Goal: Check status

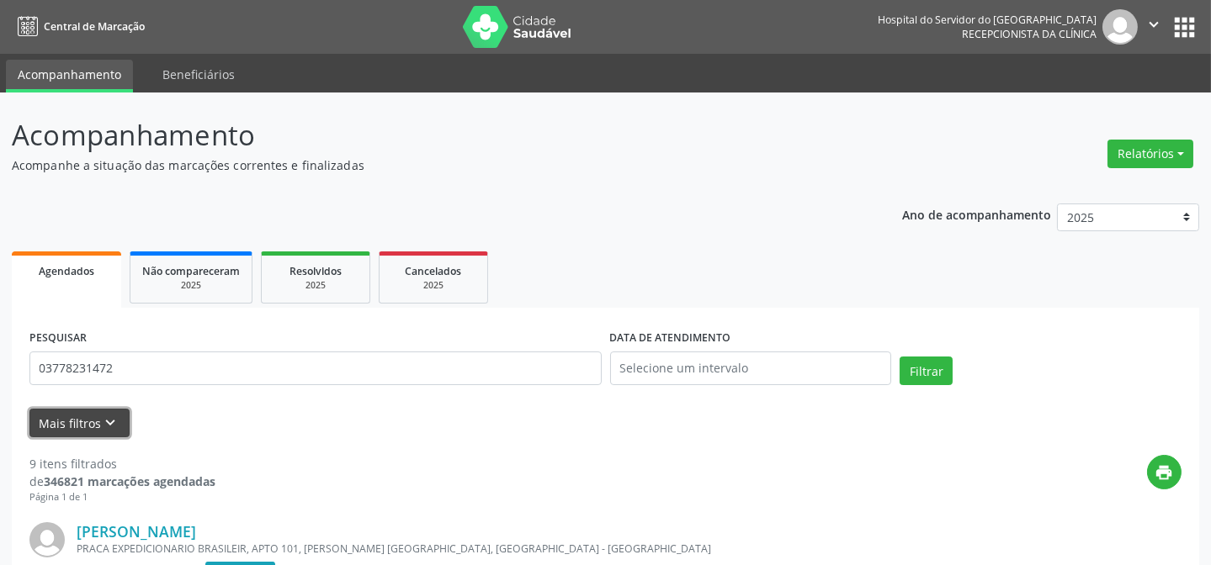
click at [109, 428] on icon "keyboard_arrow_down" at bounding box center [111, 423] width 19 height 19
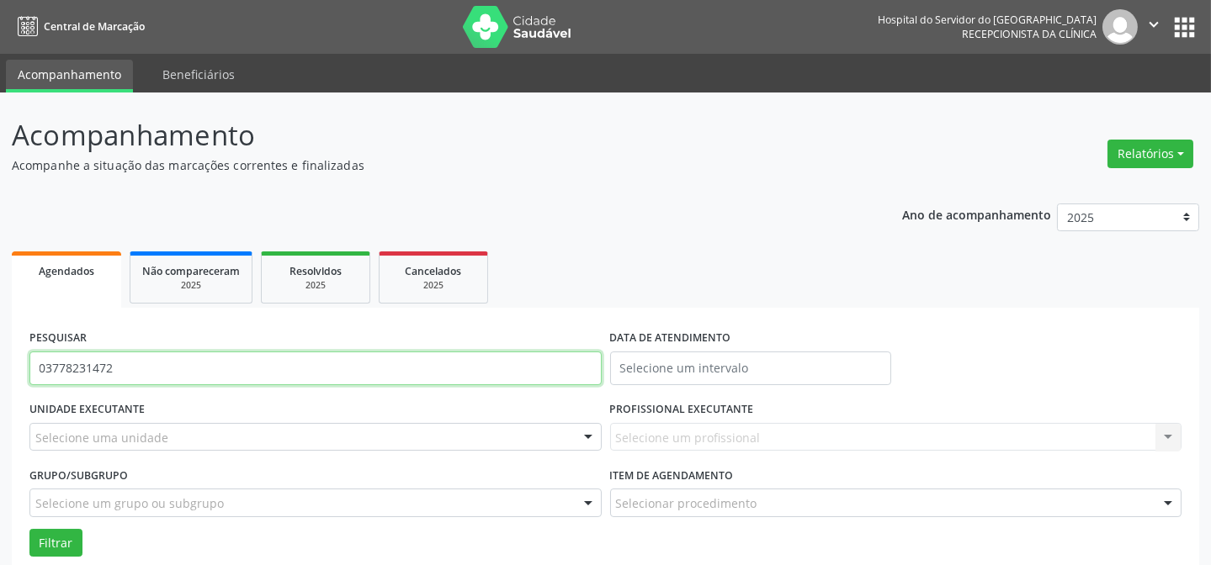
drag, startPoint x: 168, startPoint y: 369, endPoint x: 101, endPoint y: 390, distance: 70.8
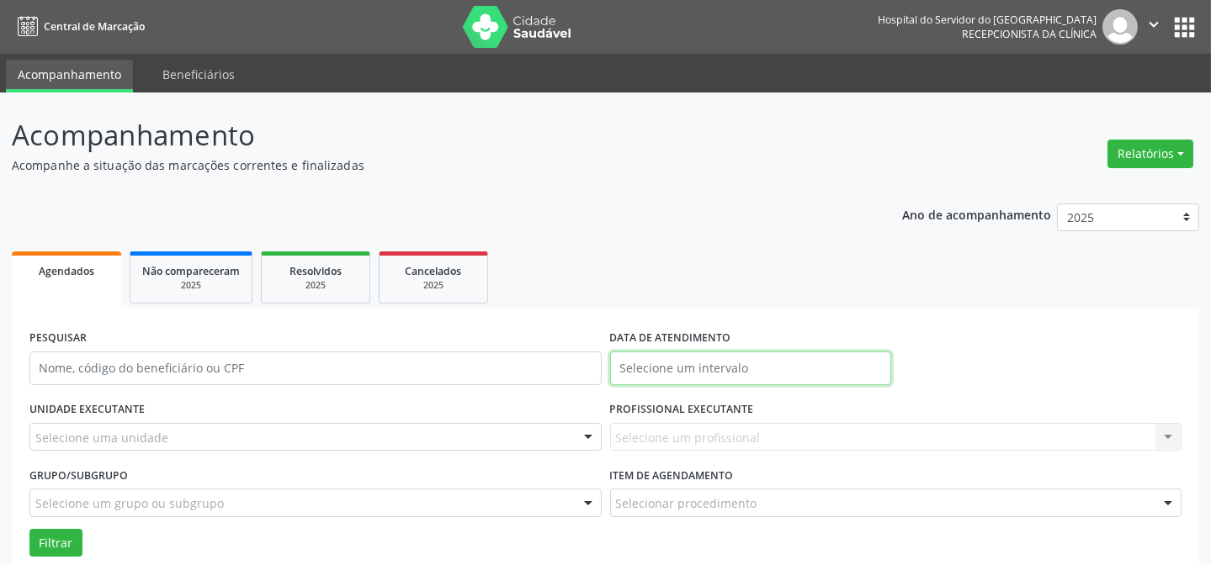
click at [726, 363] on input "text" at bounding box center [751, 369] width 282 height 34
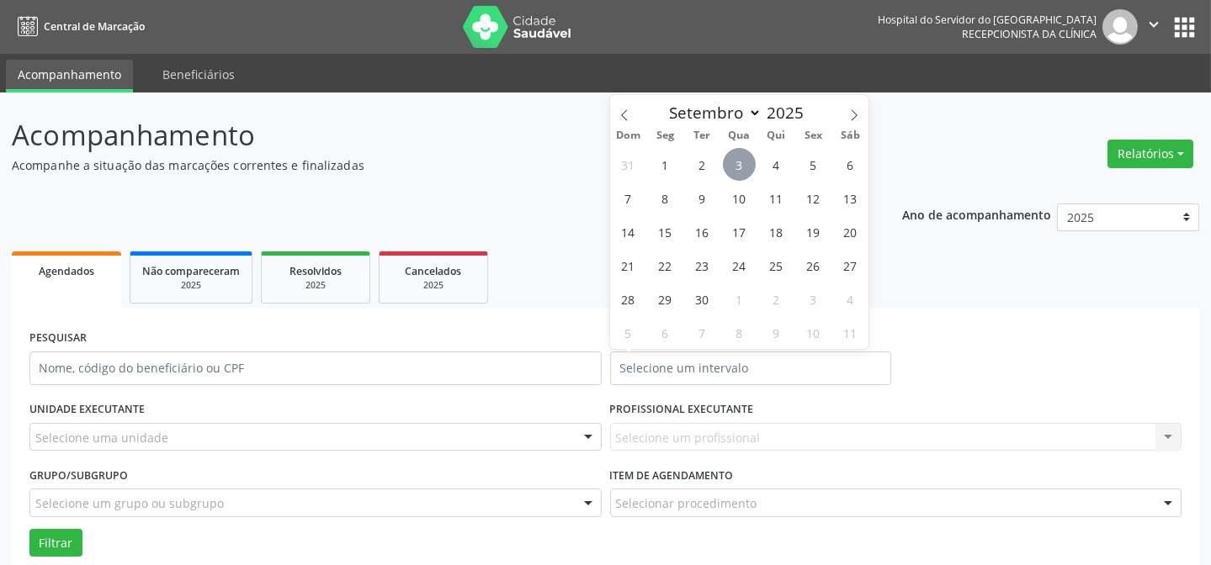
click at [744, 174] on span "3" at bounding box center [739, 164] width 33 height 33
type input "[DATE]"
click at [744, 174] on span "3" at bounding box center [739, 164] width 33 height 33
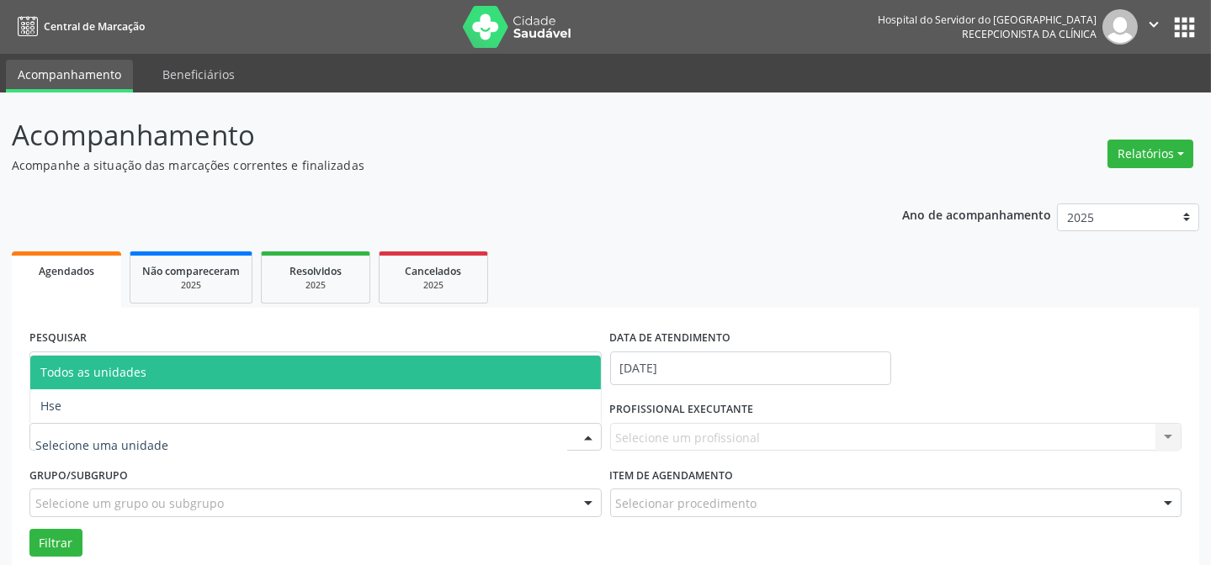
click at [255, 432] on div at bounding box center [315, 437] width 572 height 29
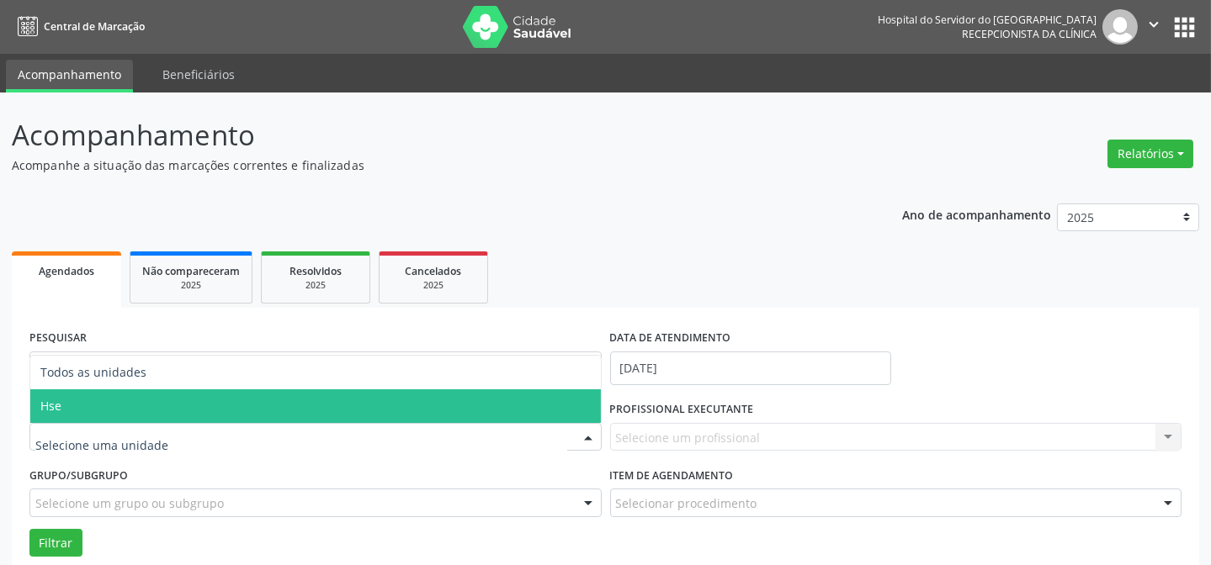
click at [196, 404] on span "Hse" at bounding box center [315, 407] width 571 height 34
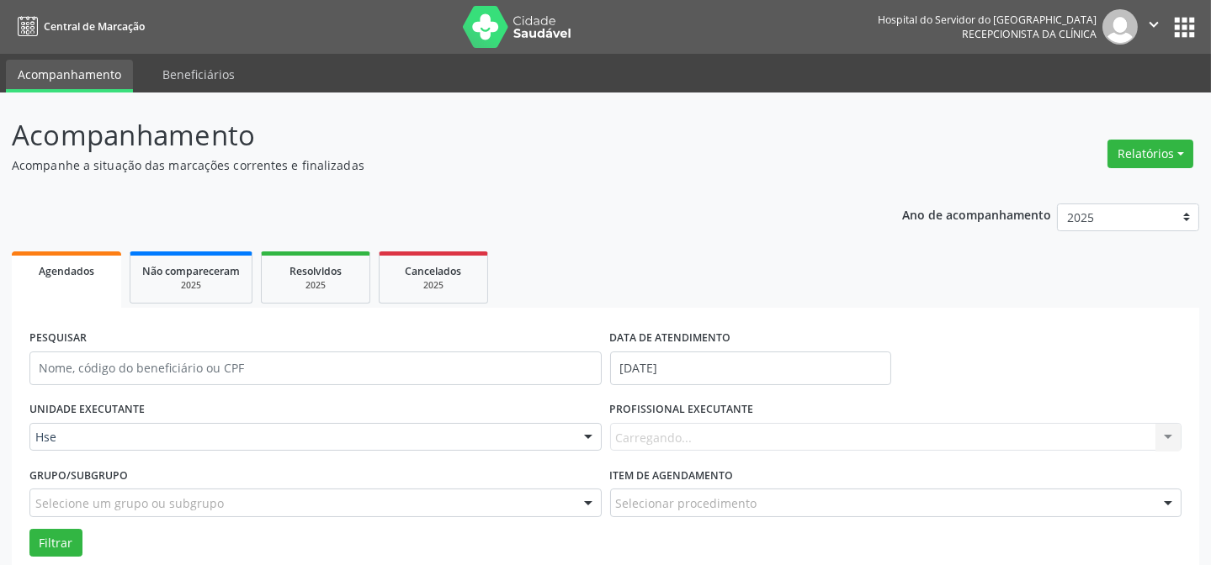
click at [650, 428] on div "Carregando... Nenhum resultado encontrado para: " " Não há nenhuma opção para s…" at bounding box center [896, 437] width 572 height 29
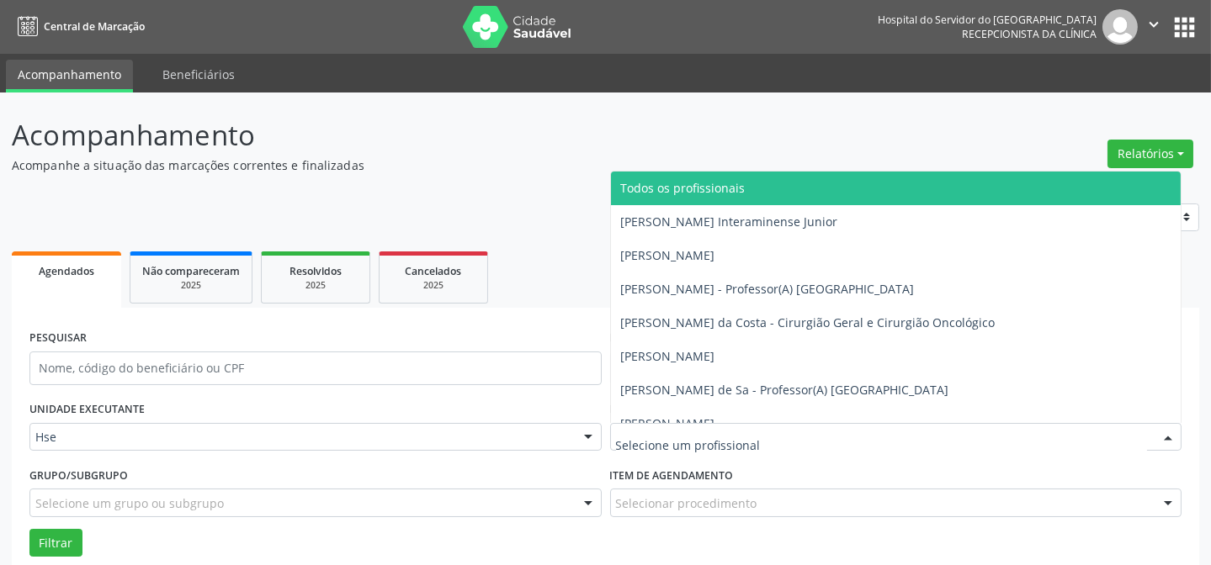
click at [665, 426] on div at bounding box center [896, 437] width 572 height 29
click at [662, 429] on input "text" at bounding box center [882, 446] width 532 height 34
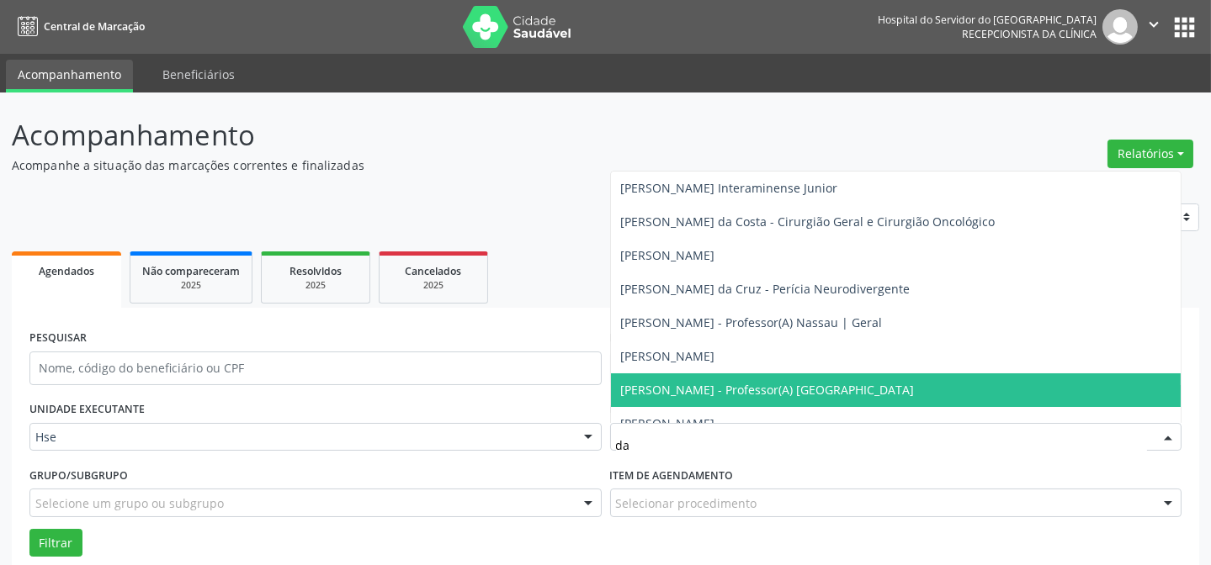
type input "dar"
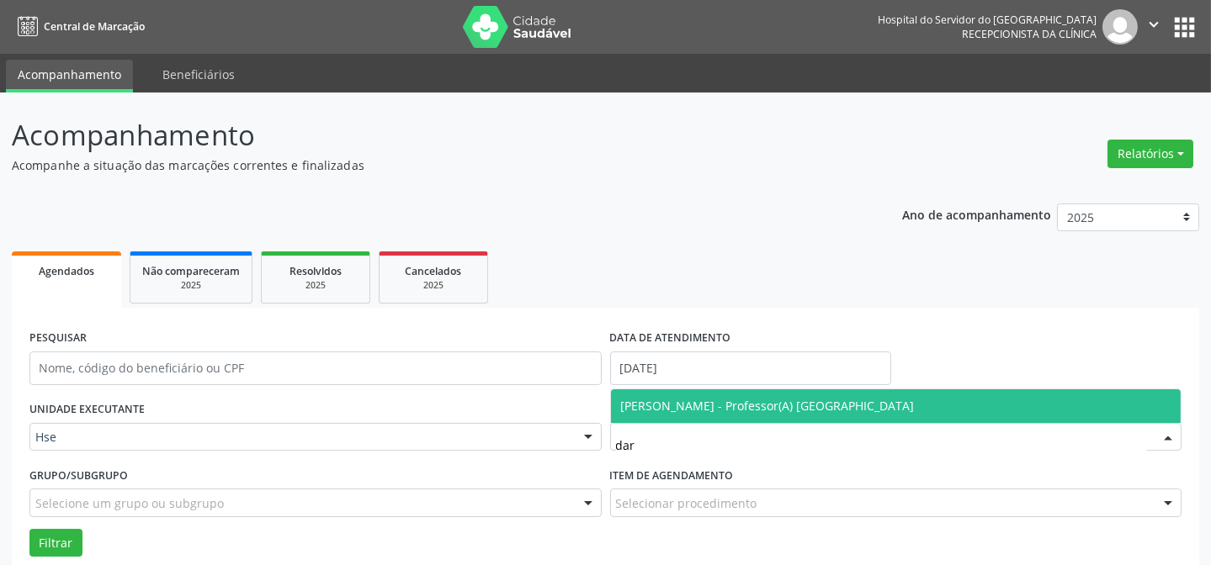
click at [692, 403] on span "[PERSON_NAME] - Professor(A) [GEOGRAPHIC_DATA]" at bounding box center [768, 406] width 294 height 16
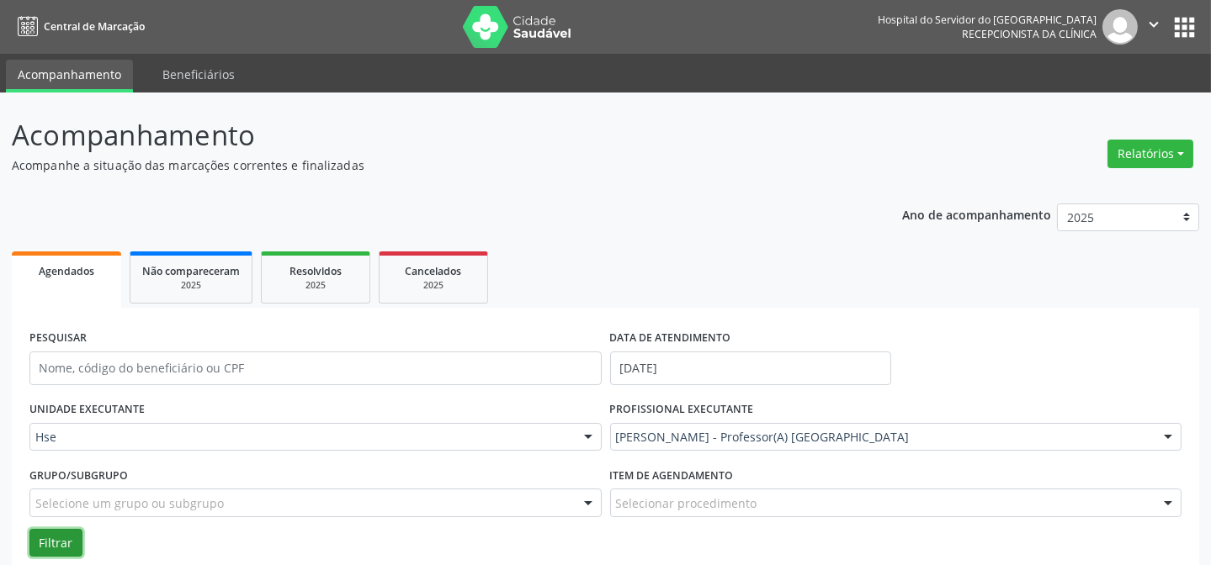
click at [59, 542] on button "Filtrar" at bounding box center [55, 543] width 53 height 29
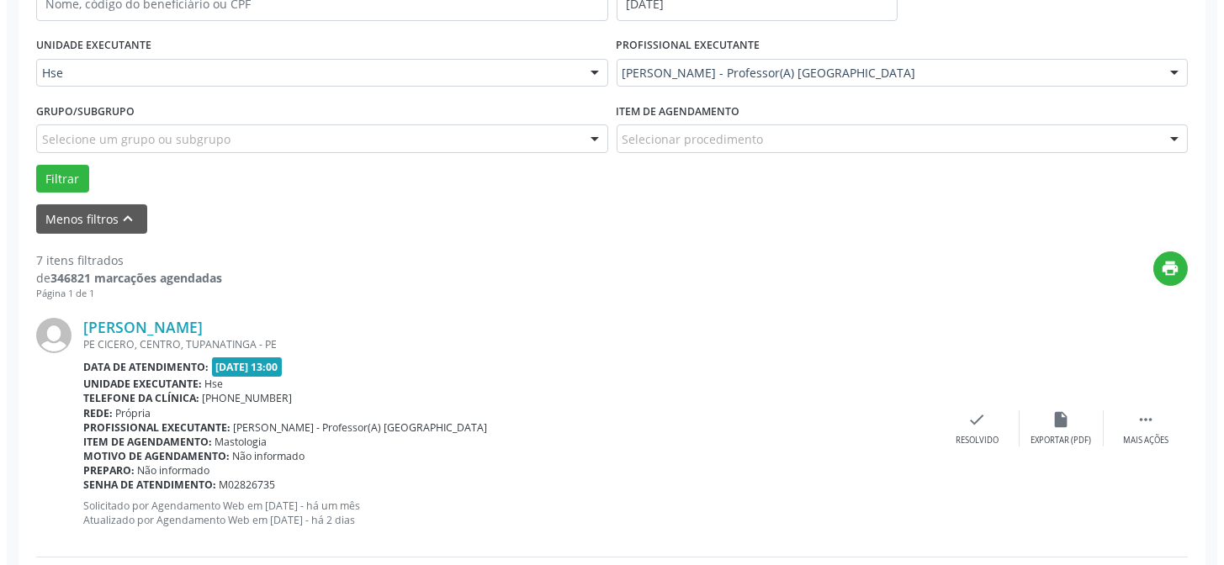
scroll to position [382, 0]
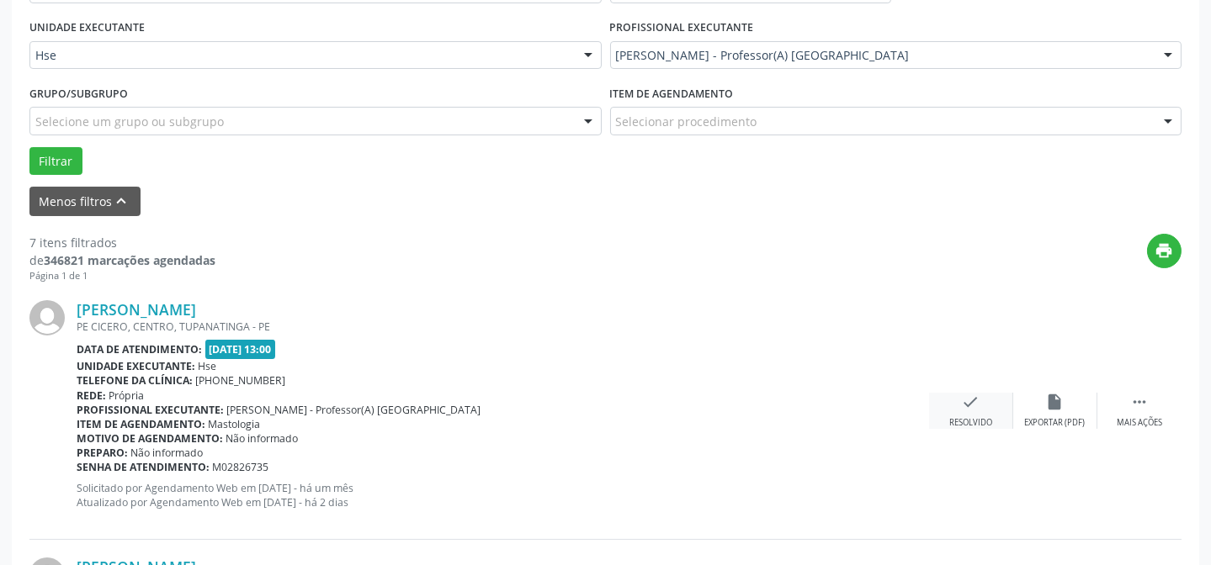
click at [973, 417] on div "Resolvido" at bounding box center [970, 423] width 43 height 12
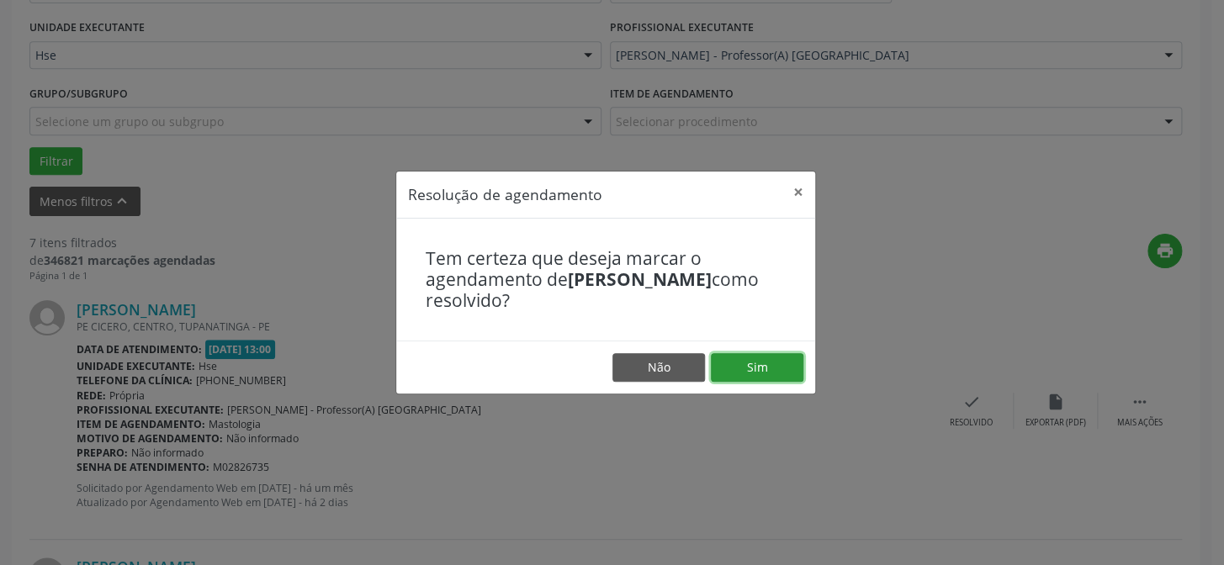
click at [783, 368] on button "Sim" at bounding box center [757, 367] width 93 height 29
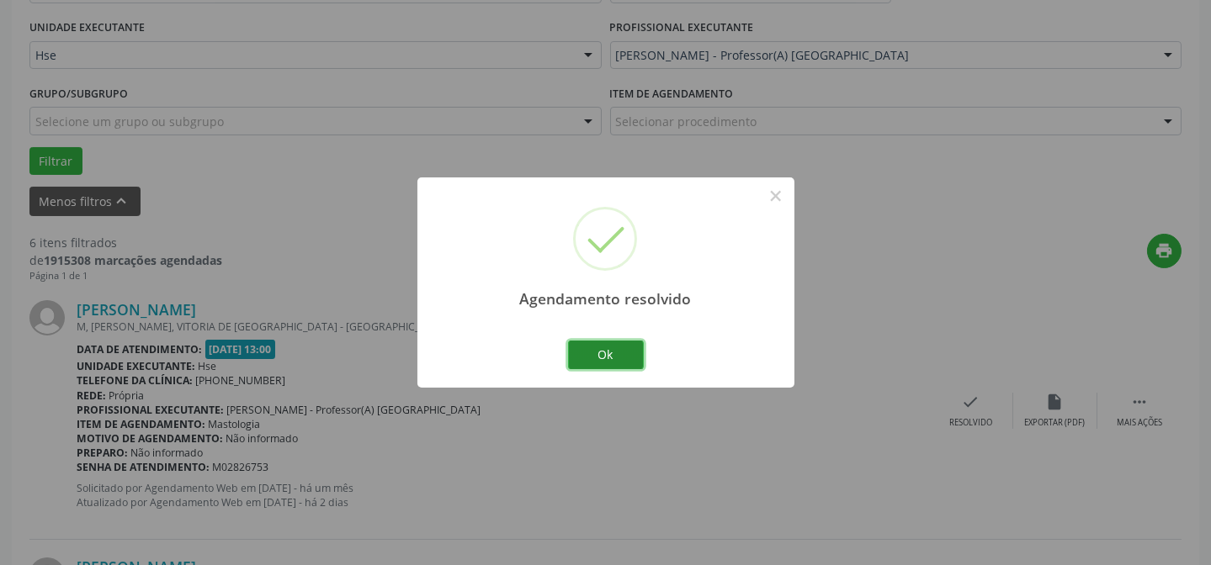
click at [619, 359] on button "Ok" at bounding box center [606, 355] width 76 height 29
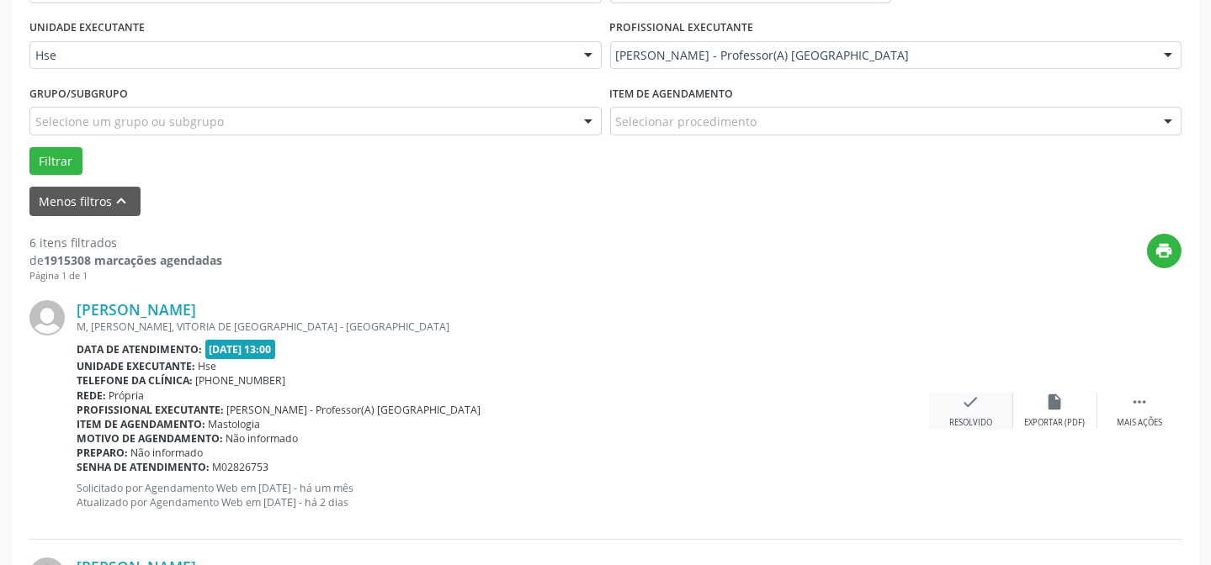
click at [979, 424] on div "Resolvido" at bounding box center [970, 423] width 43 height 12
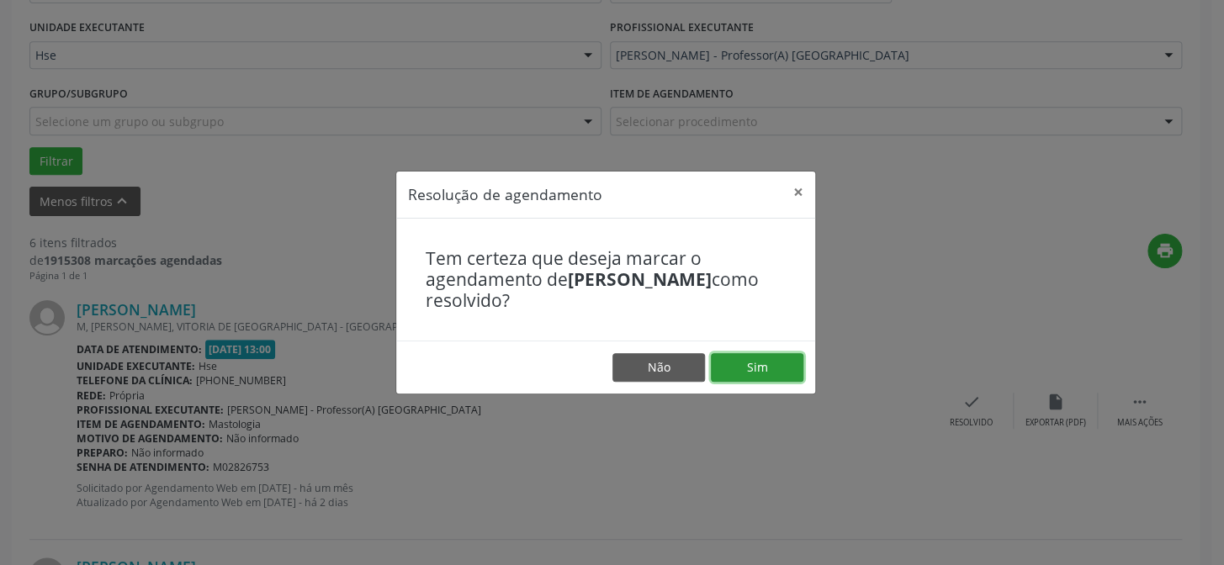
click at [777, 367] on button "Sim" at bounding box center [757, 367] width 93 height 29
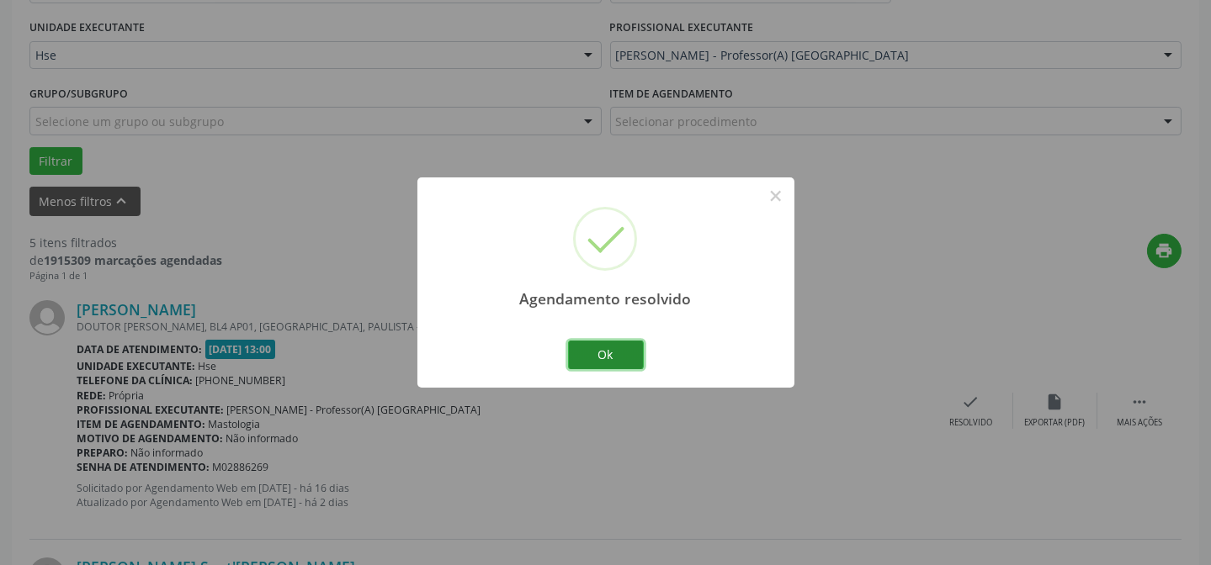
click at [584, 359] on button "Ok" at bounding box center [606, 355] width 76 height 29
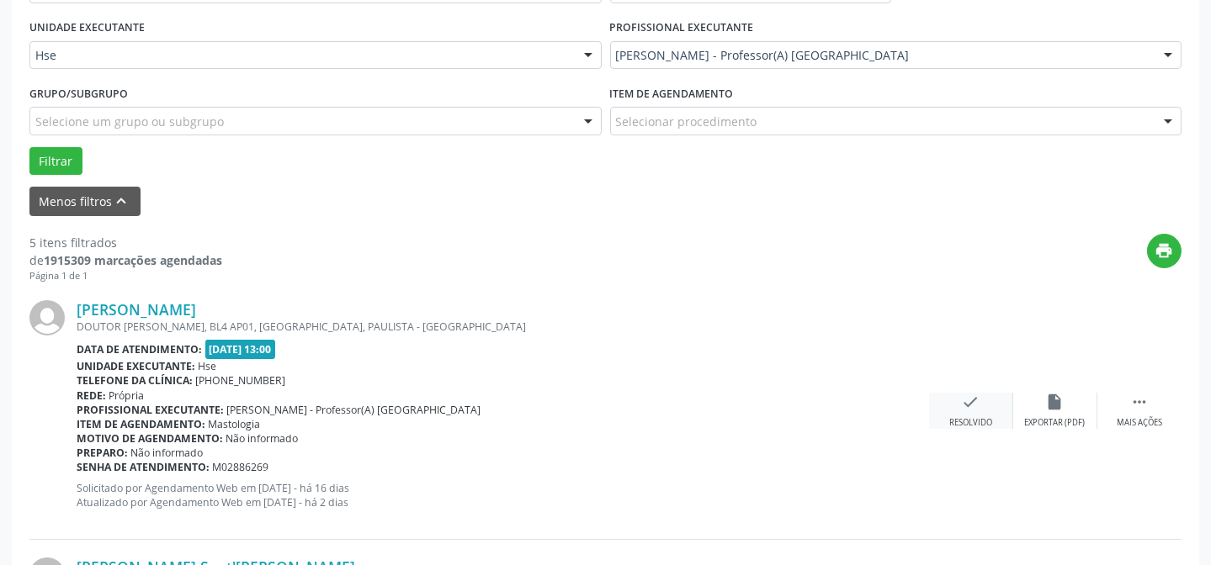
click at [963, 401] on icon "check" at bounding box center [971, 402] width 19 height 19
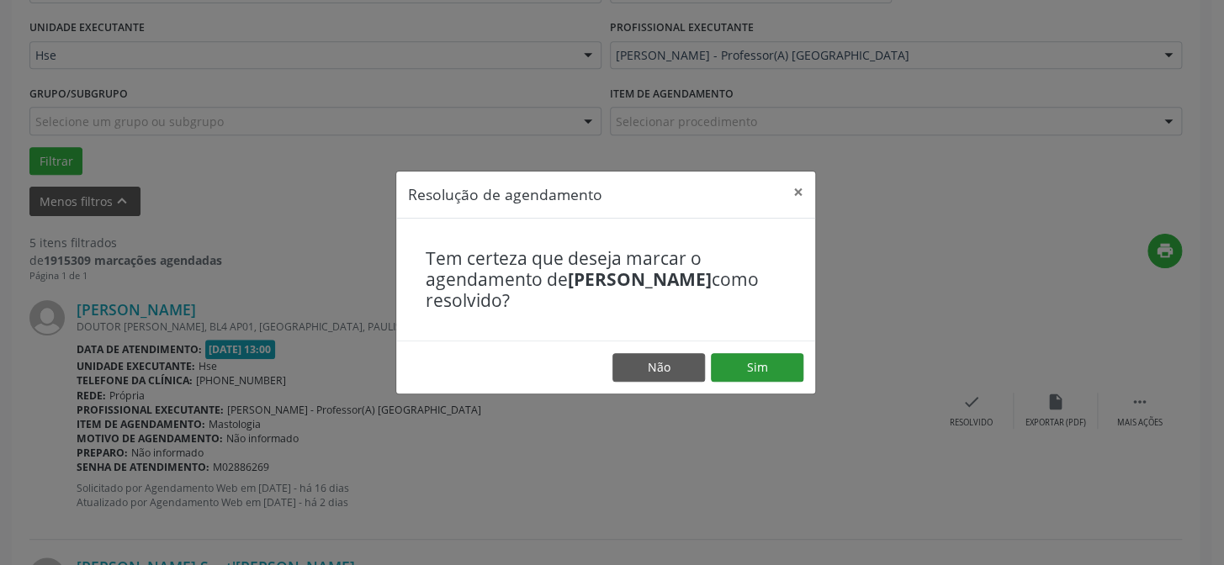
drag, startPoint x: 784, startPoint y: 345, endPoint x: 778, endPoint y: 360, distance: 16.6
click at [783, 347] on footer "Não Sim" at bounding box center [605, 367] width 419 height 53
click at [778, 365] on button "Sim" at bounding box center [757, 367] width 93 height 29
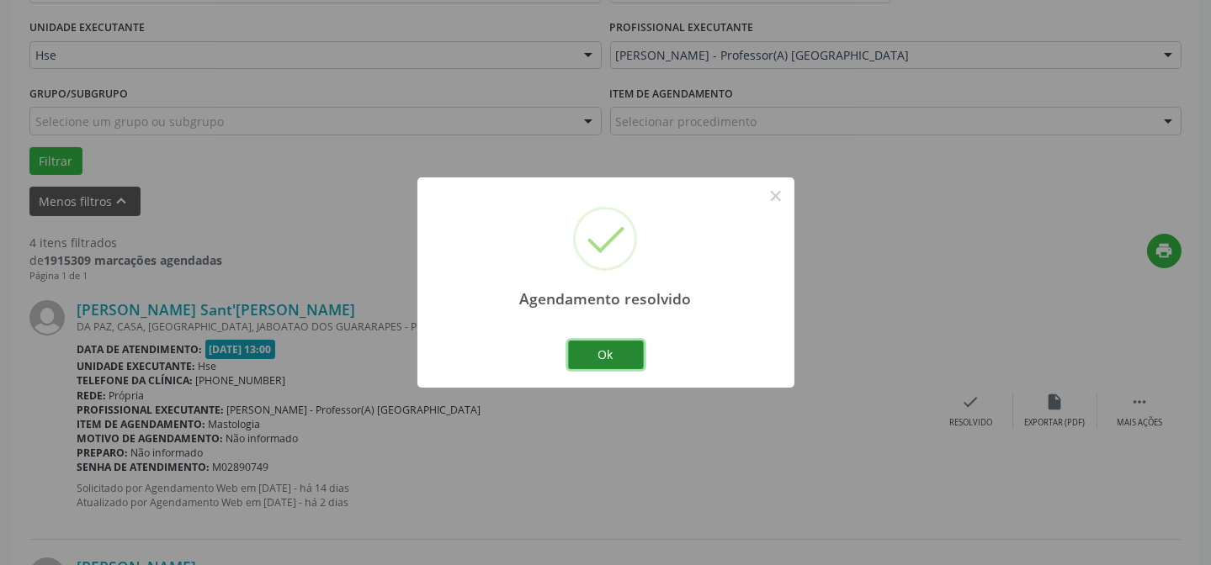
click at [619, 348] on button "Ok" at bounding box center [606, 355] width 76 height 29
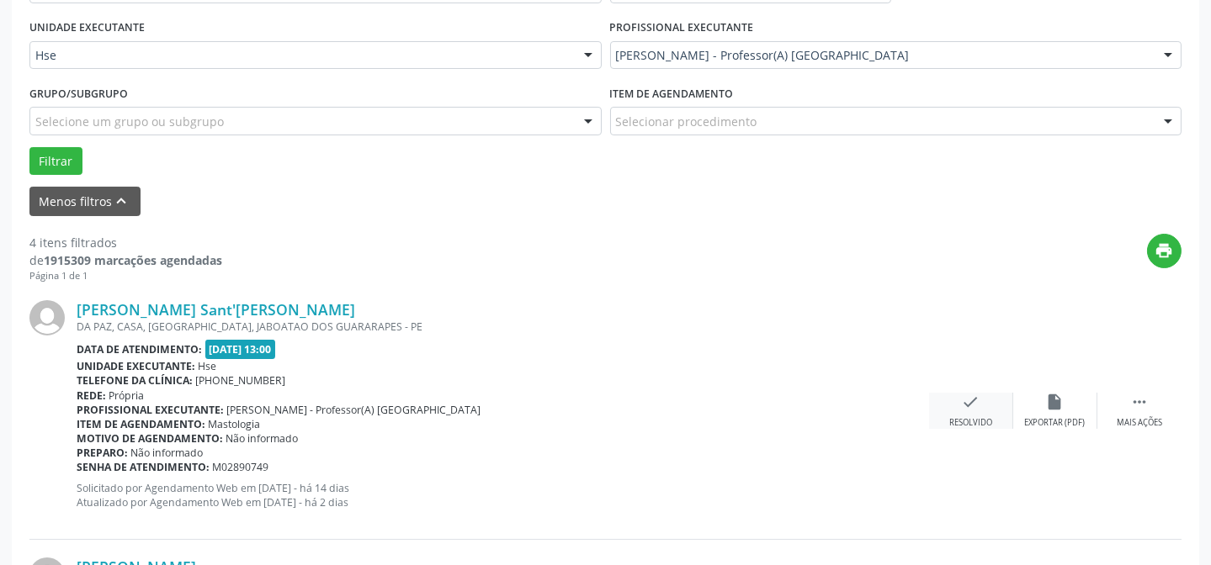
click at [959, 417] on div "Resolvido" at bounding box center [970, 423] width 43 height 12
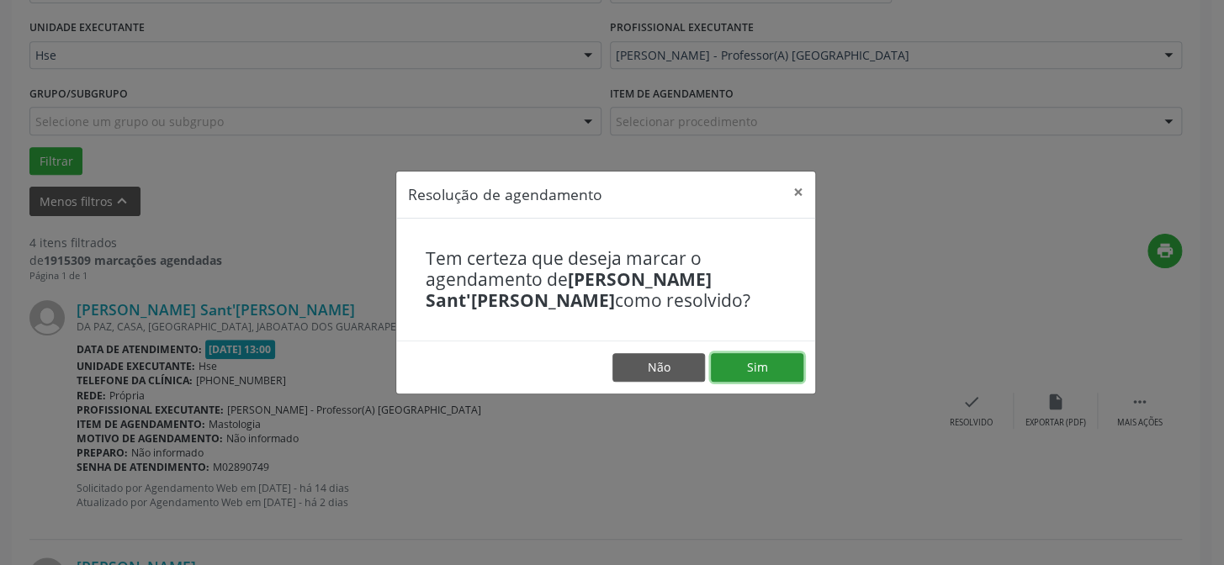
click at [775, 372] on button "Sim" at bounding box center [757, 367] width 93 height 29
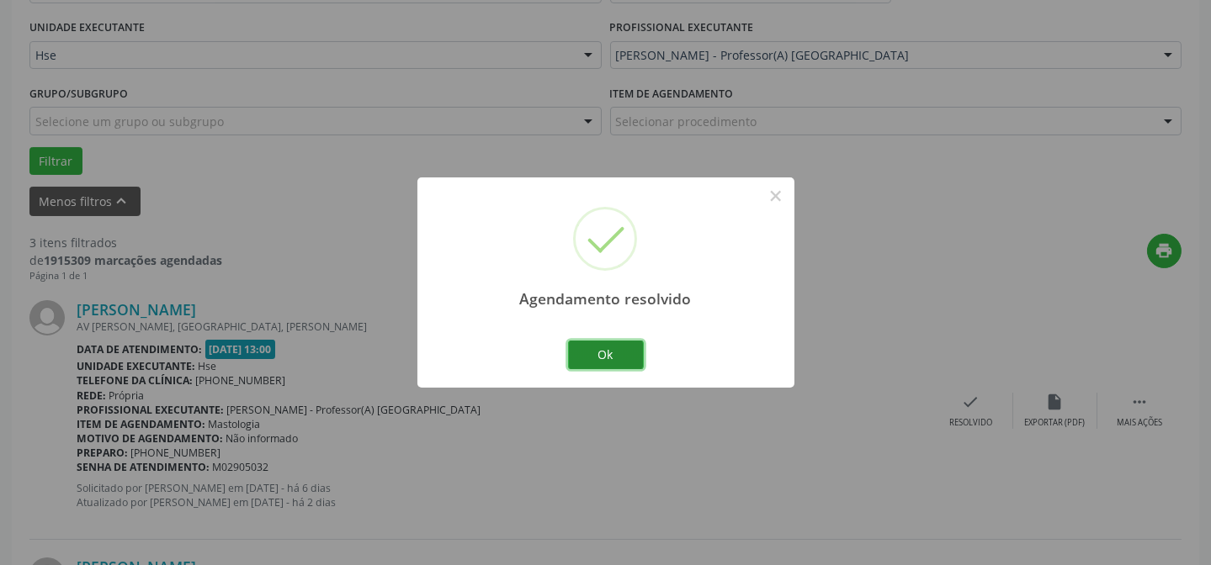
click at [604, 362] on button "Ok" at bounding box center [606, 355] width 76 height 29
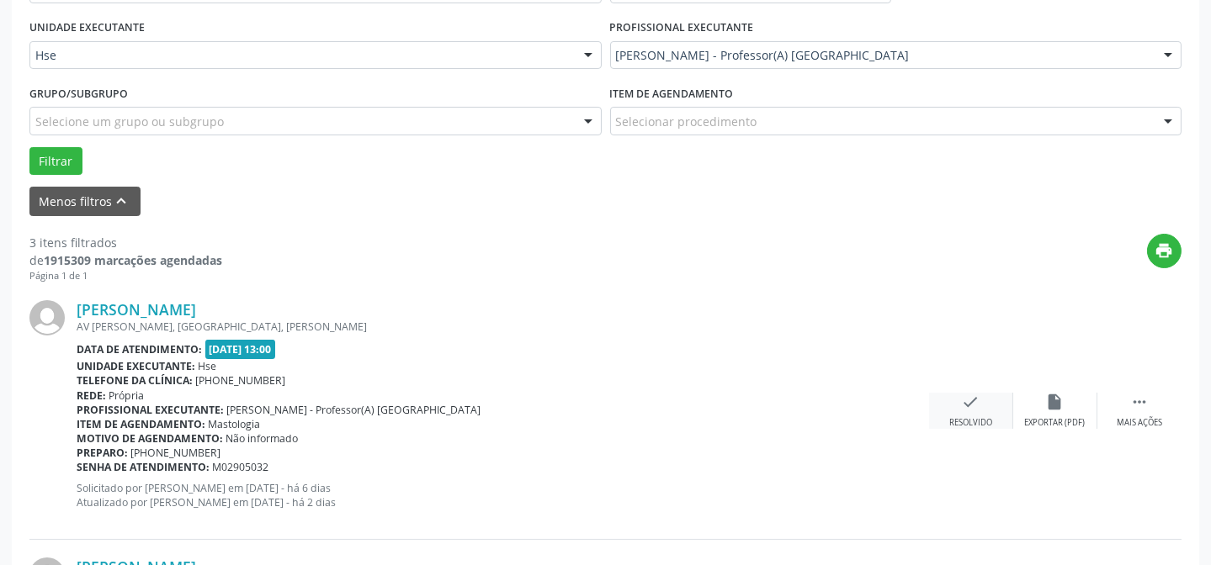
click at [979, 420] on div "Resolvido" at bounding box center [970, 423] width 43 height 12
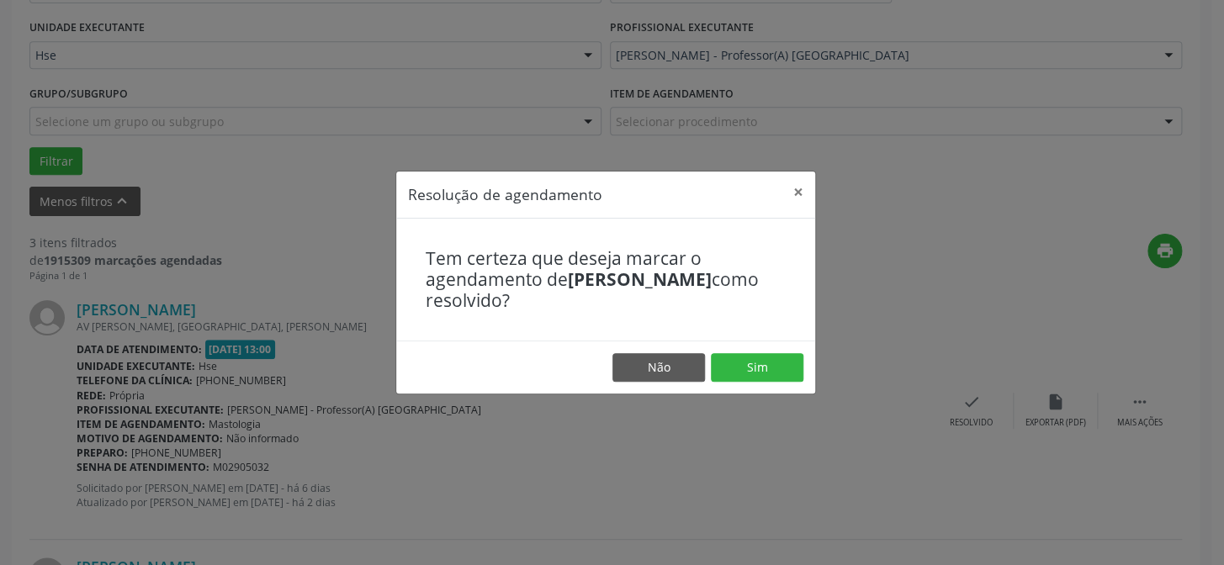
click at [775, 384] on footer "Não Sim" at bounding box center [605, 367] width 419 height 53
click at [773, 381] on footer "Não Sim" at bounding box center [605, 367] width 419 height 53
click at [772, 377] on button "Sim" at bounding box center [757, 367] width 93 height 29
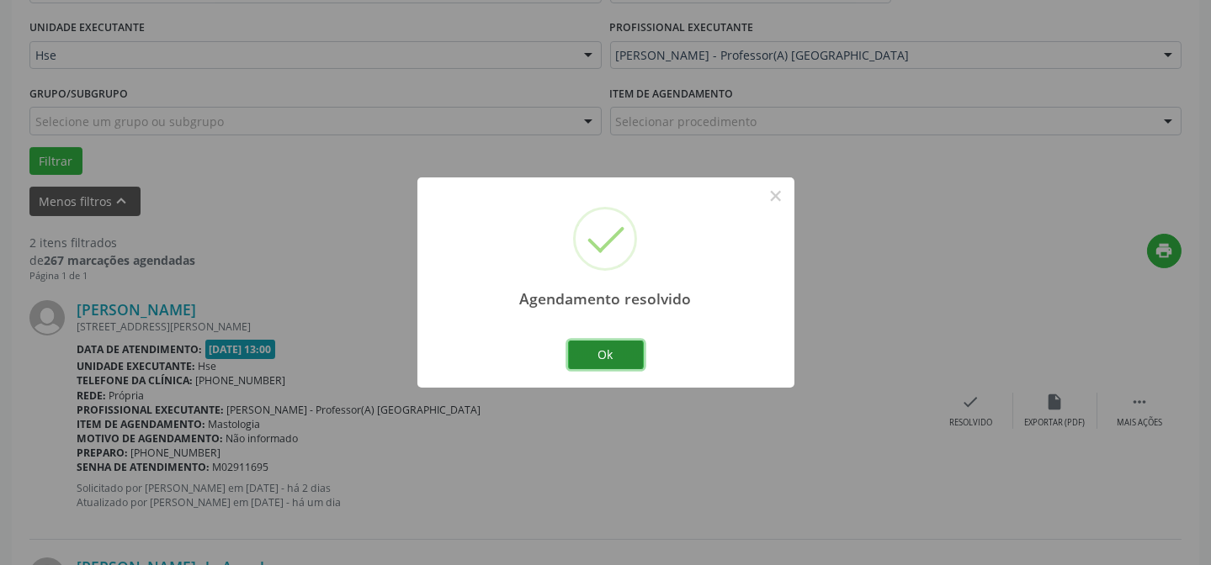
click at [587, 351] on button "Ok" at bounding box center [606, 355] width 76 height 29
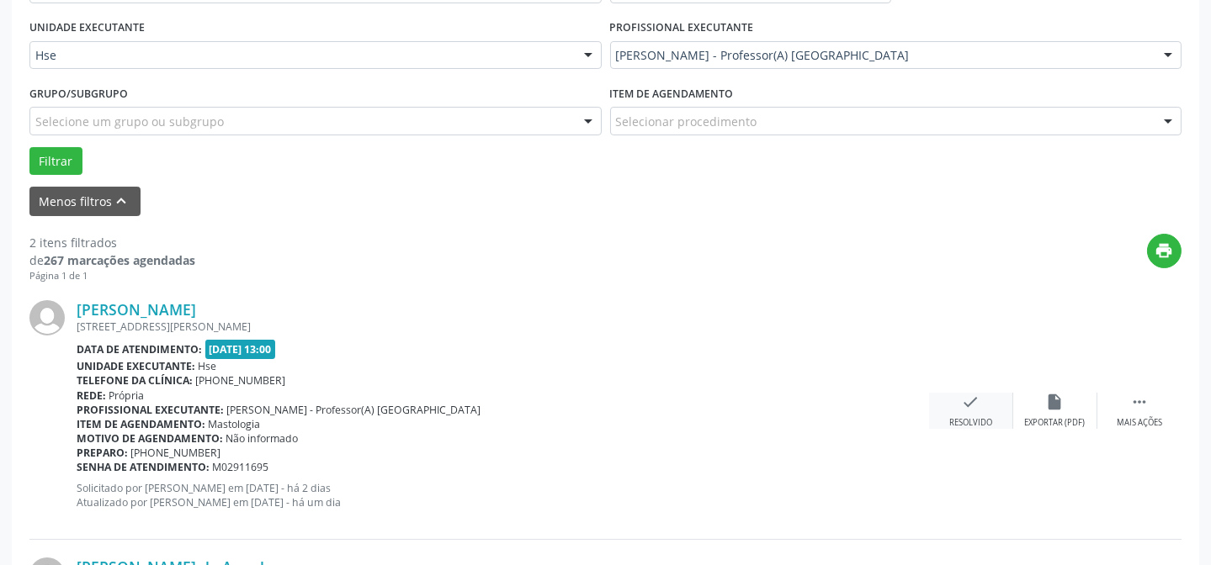
click at [957, 420] on div "Resolvido" at bounding box center [970, 423] width 43 height 12
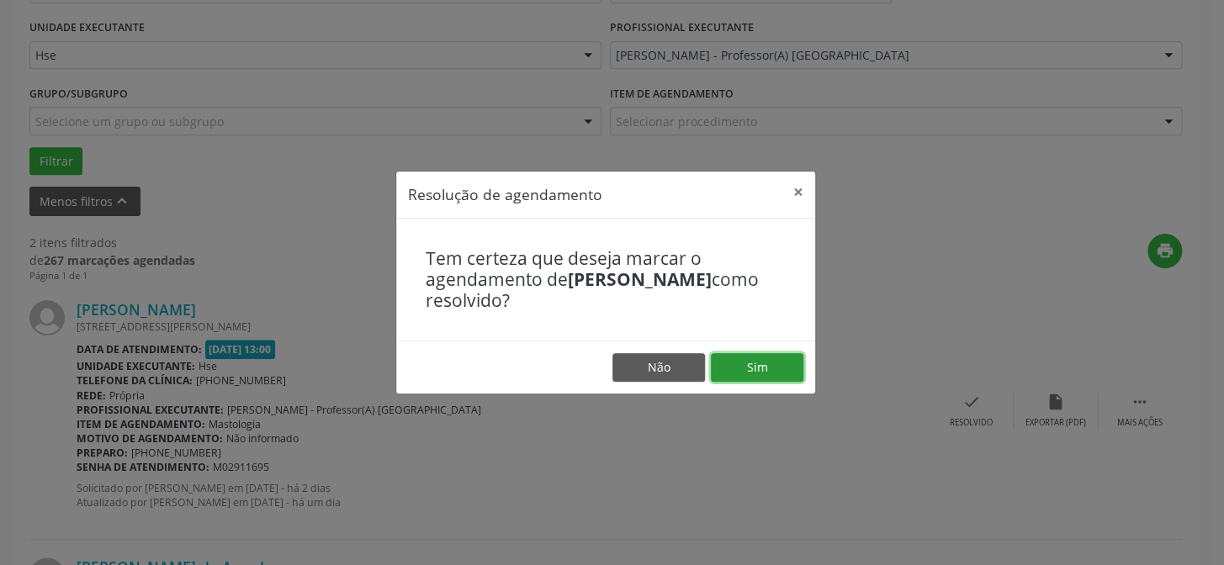
click at [748, 369] on button "Sim" at bounding box center [757, 367] width 93 height 29
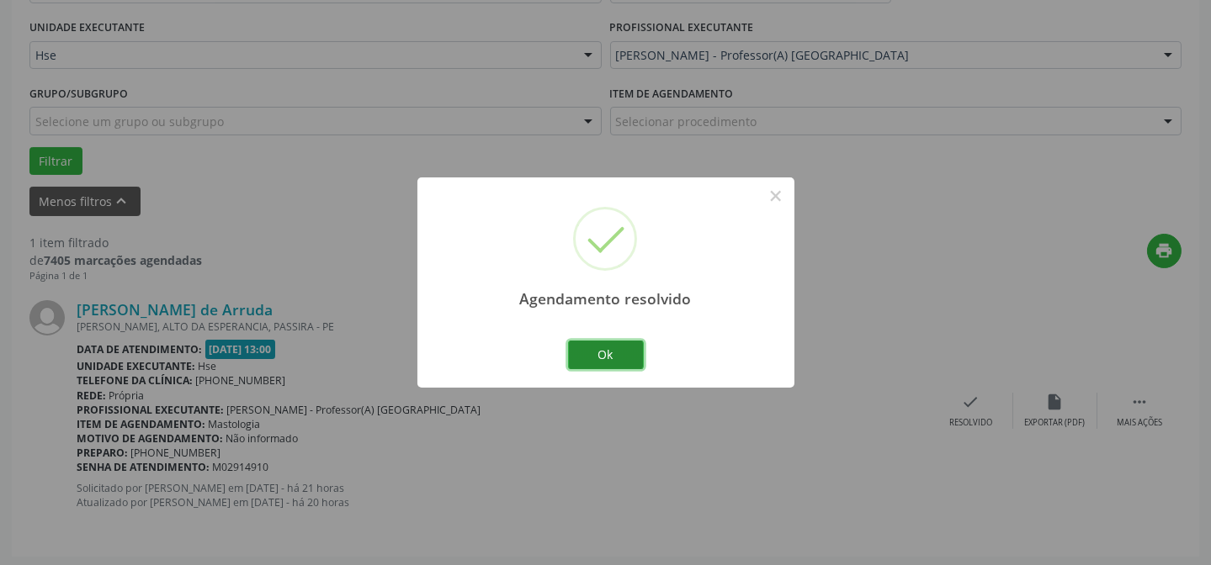
click at [618, 353] on button "Ok" at bounding box center [606, 355] width 76 height 29
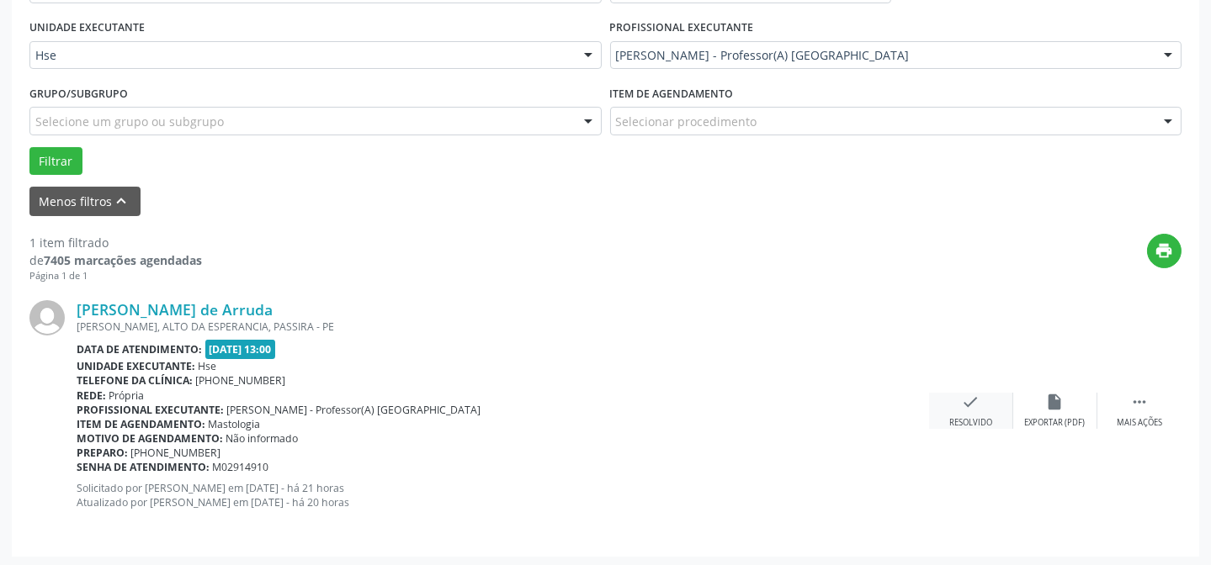
click at [944, 421] on div "check Resolvido" at bounding box center [971, 411] width 84 height 36
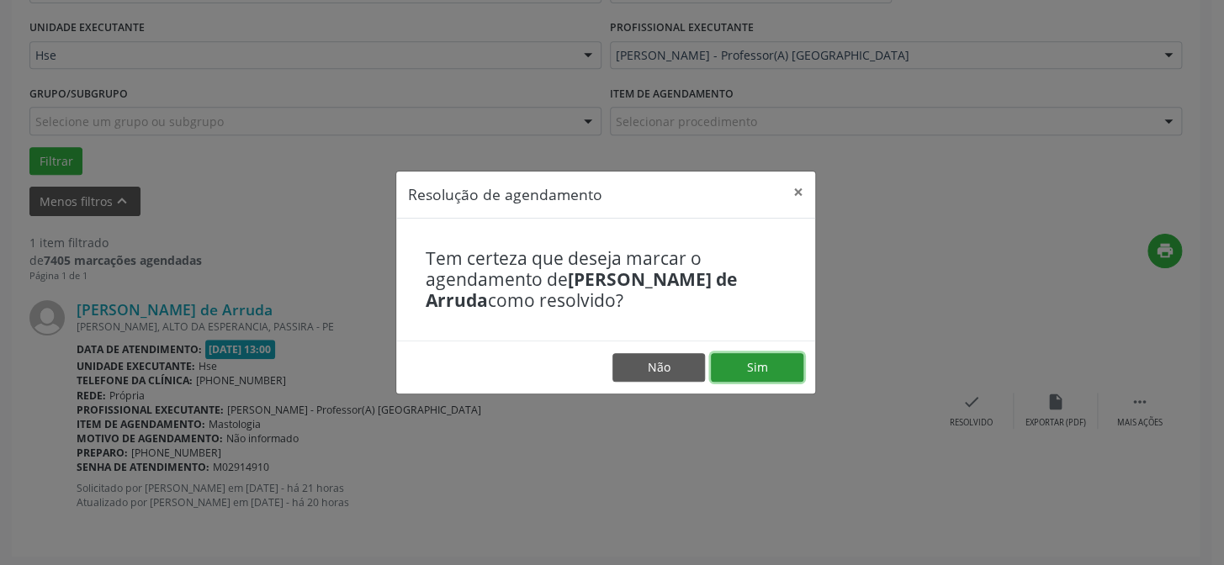
click at [723, 366] on button "Sim" at bounding box center [757, 367] width 93 height 29
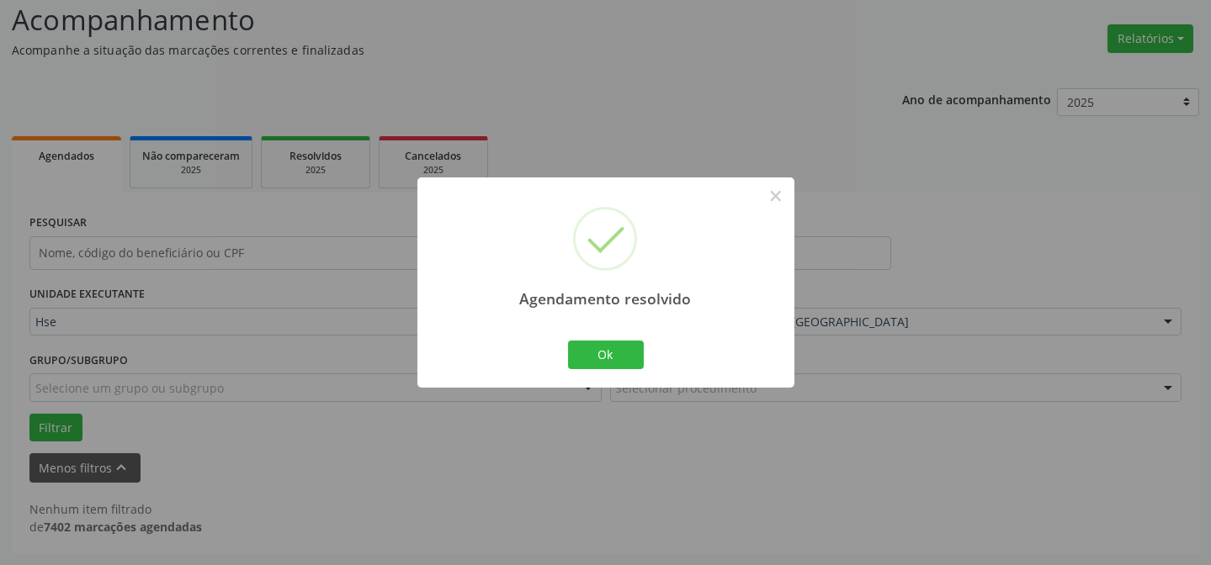
scroll to position [114, 0]
drag, startPoint x: 585, startPoint y: 362, endPoint x: 542, endPoint y: 337, distance: 49.4
click at [584, 362] on button "Ok" at bounding box center [606, 355] width 76 height 29
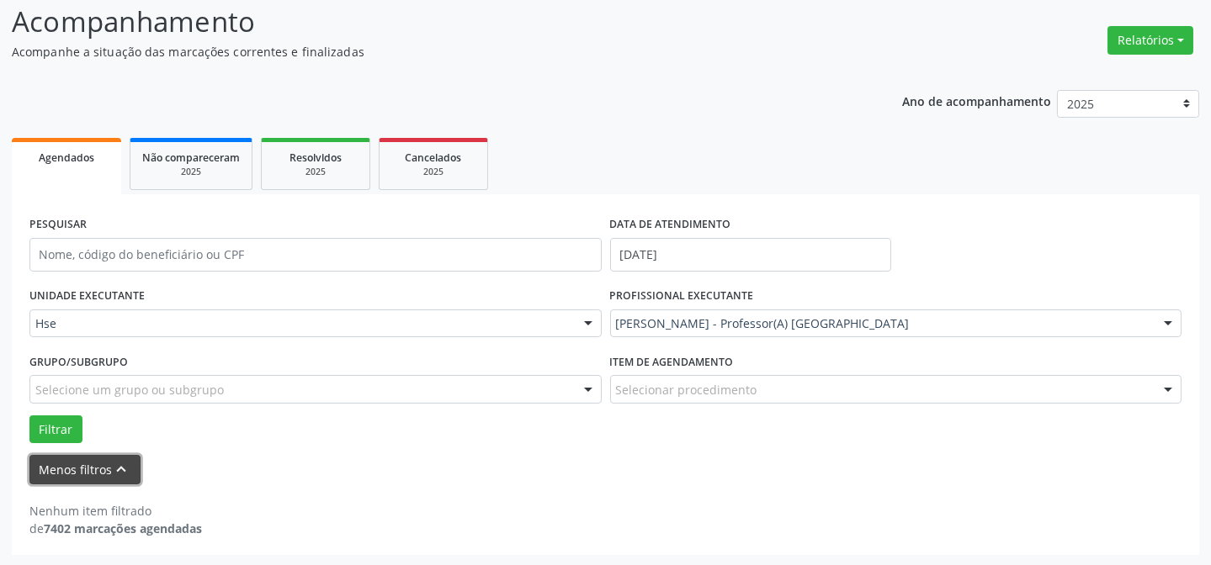
click at [75, 467] on button "Menos filtros keyboard_arrow_up" at bounding box center [84, 469] width 111 height 29
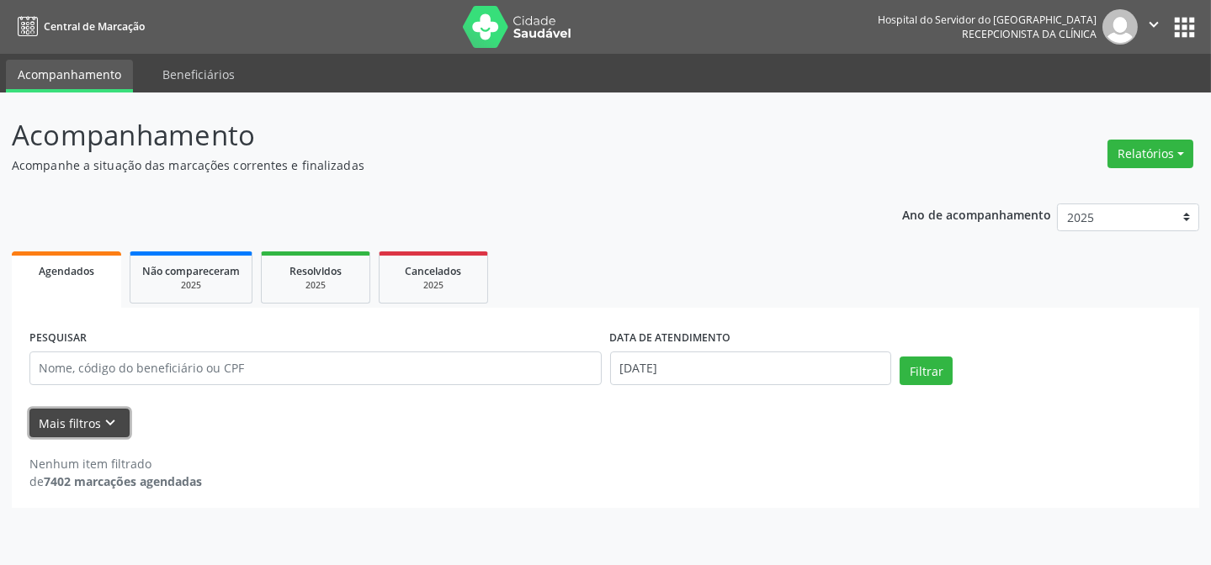
scroll to position [0, 0]
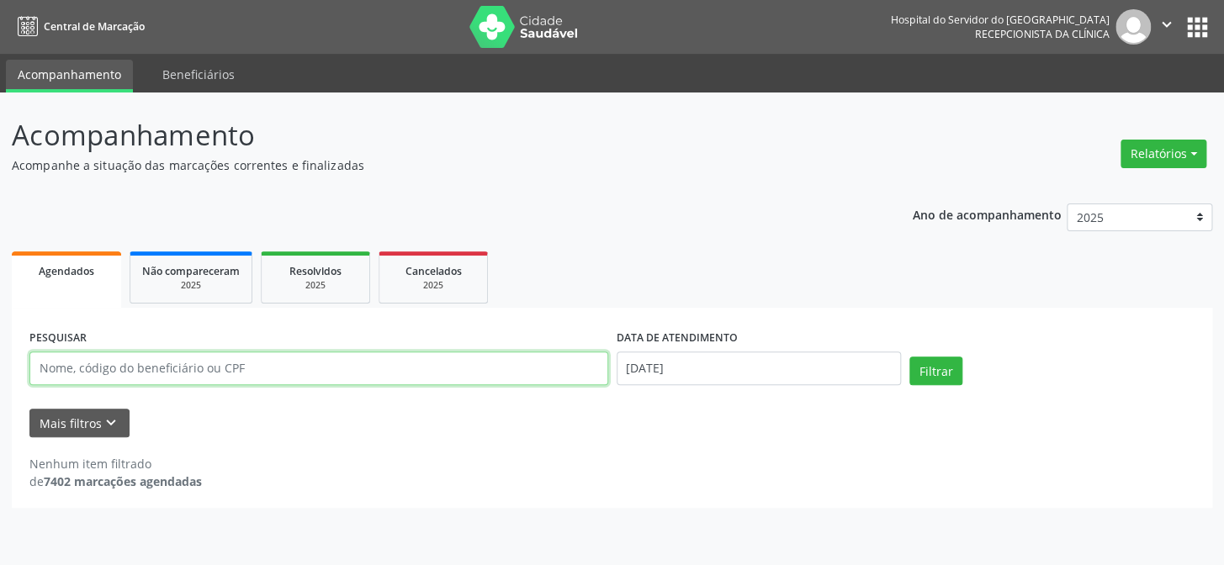
click at [125, 377] on input "text" at bounding box center [318, 369] width 579 height 34
type input "29628440497"
click at [910, 357] on button "Filtrar" at bounding box center [936, 371] width 53 height 29
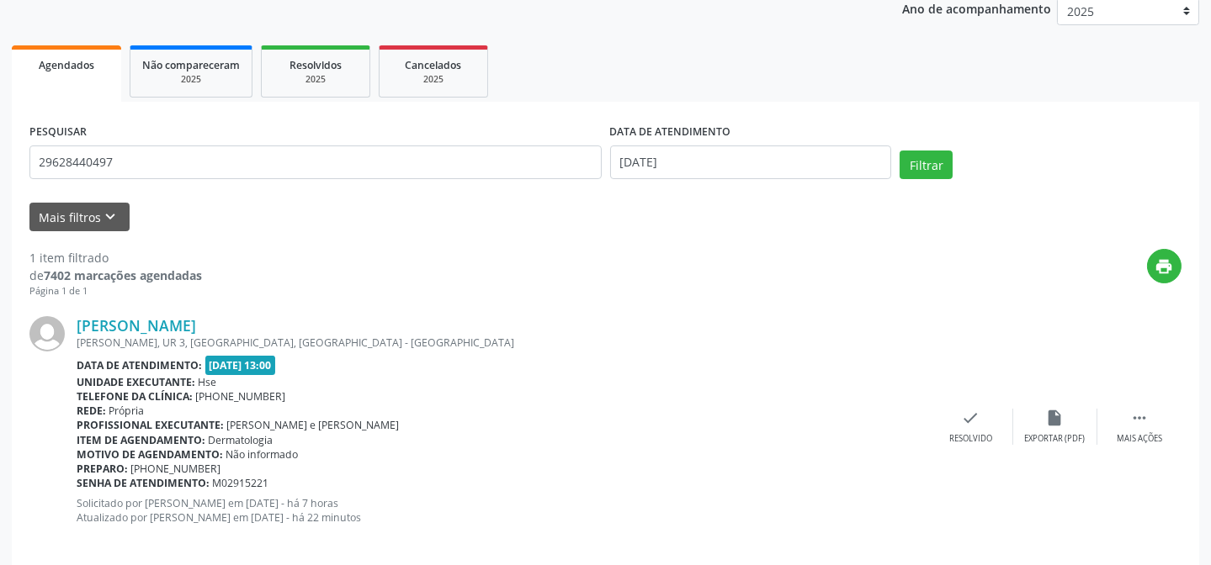
scroll to position [225, 0]
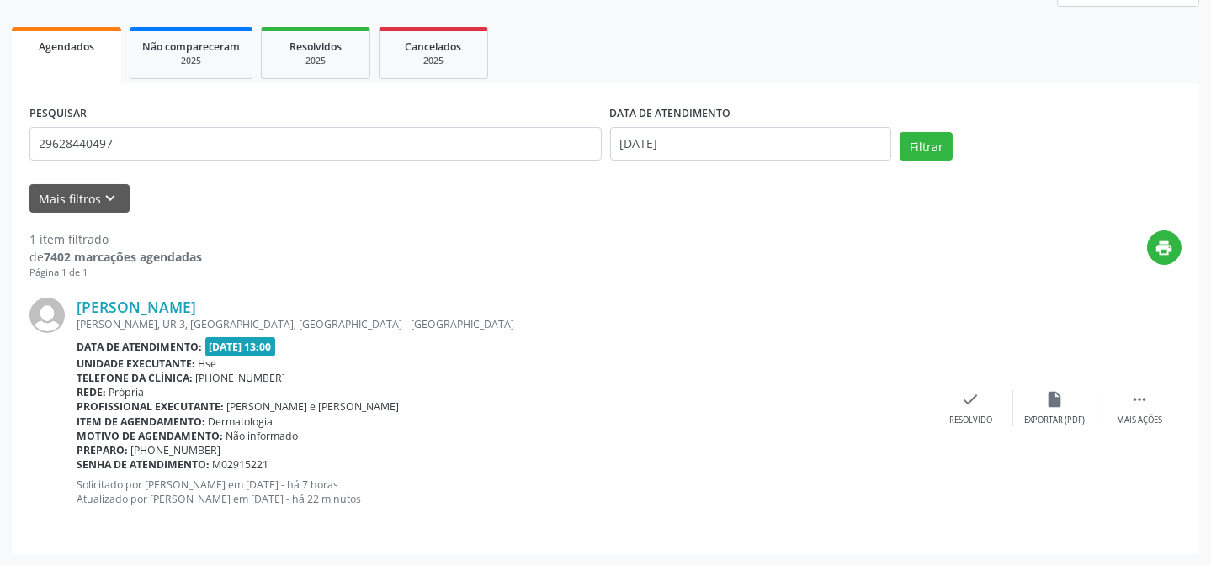
click at [893, 486] on p "Solicitado por [PERSON_NAME] em [DATE] - há 7 horas Atualizado por Synara [PERS…" at bounding box center [503, 492] width 852 height 29
click at [196, 300] on link "[PERSON_NAME]" at bounding box center [136, 307] width 119 height 19
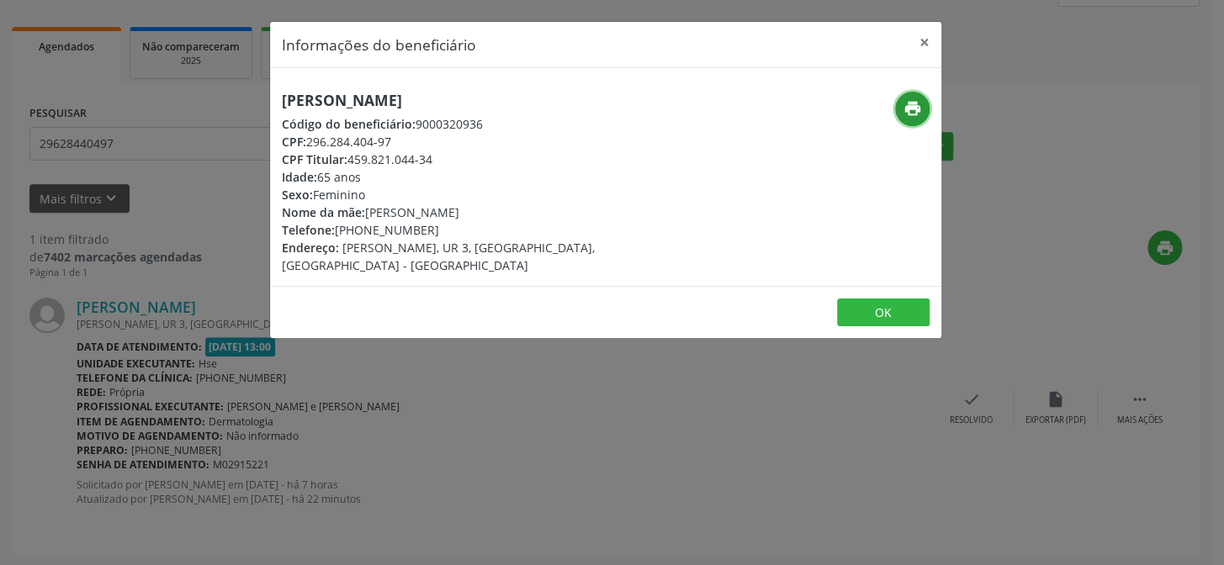
click at [912, 117] on icon "print" at bounding box center [913, 108] width 19 height 19
click at [930, 45] on button "×" at bounding box center [925, 42] width 34 height 41
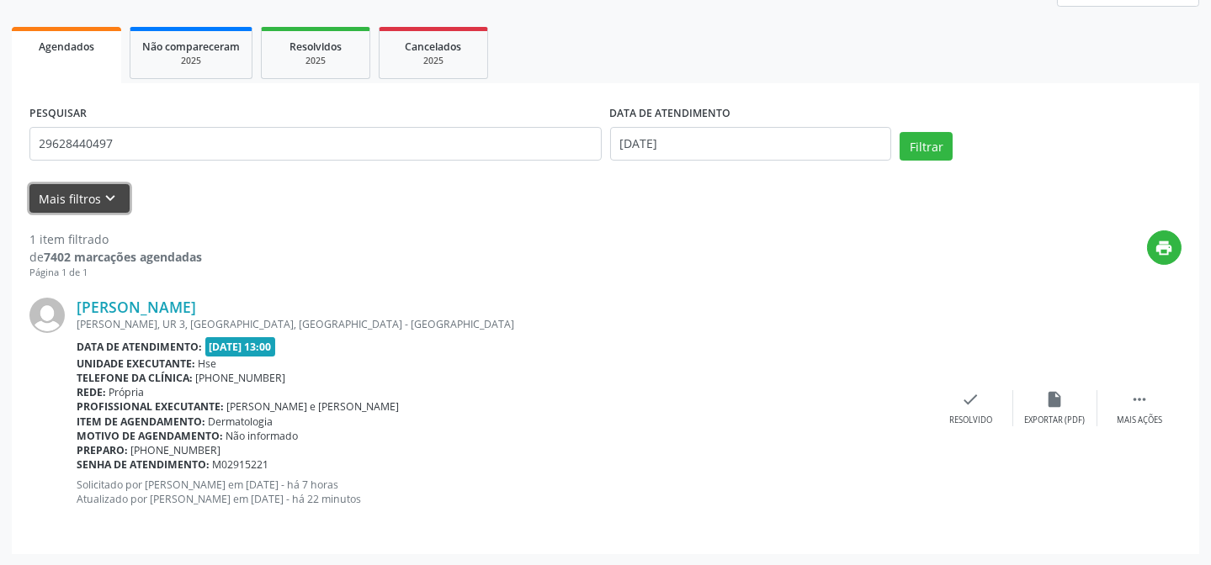
click at [109, 192] on icon "keyboard_arrow_down" at bounding box center [111, 198] width 19 height 19
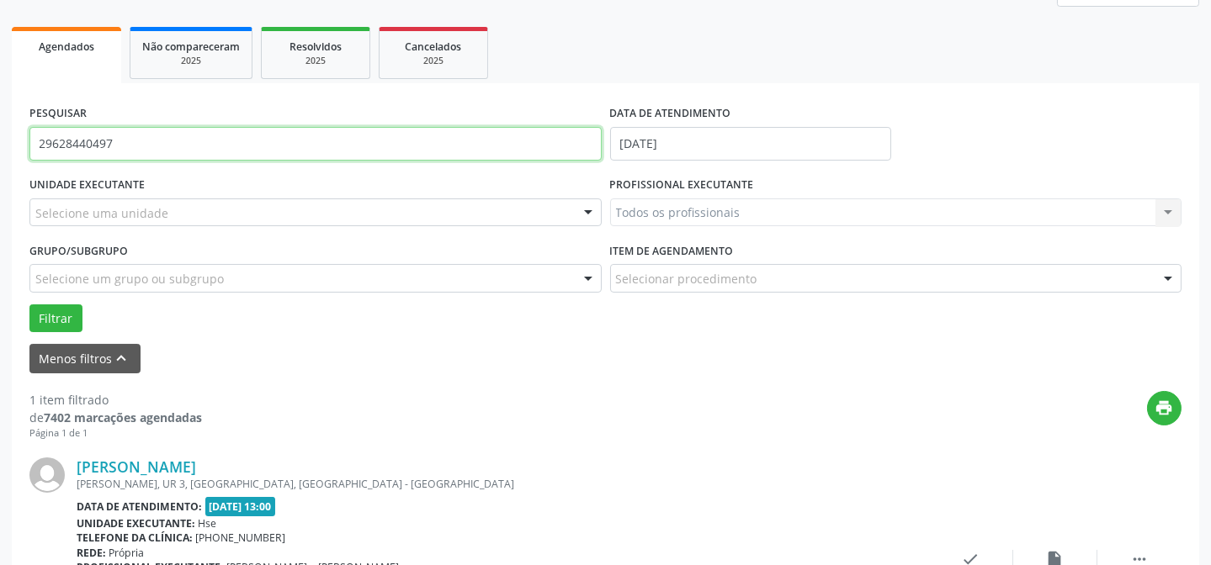
drag, startPoint x: 159, startPoint y: 148, endPoint x: 0, endPoint y: 131, distance: 159.9
click at [0, 131] on div "Acompanhamento Acompanhe a situação das marcações correntes e finalizadas Relat…" at bounding box center [605, 297] width 1211 height 858
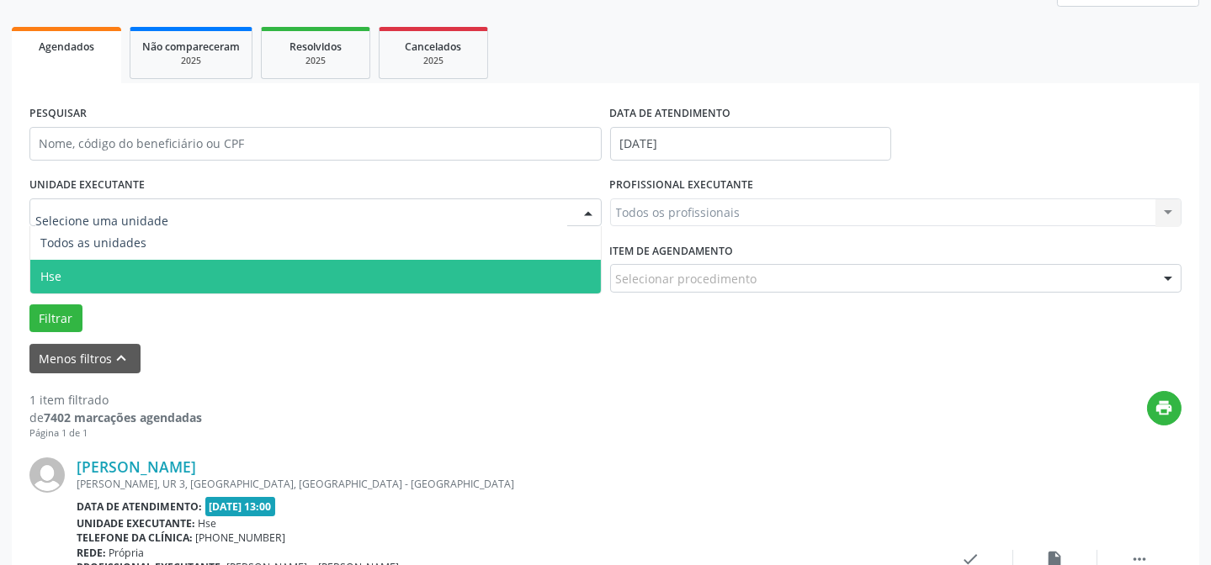
click at [93, 272] on span "Hse" at bounding box center [315, 277] width 571 height 34
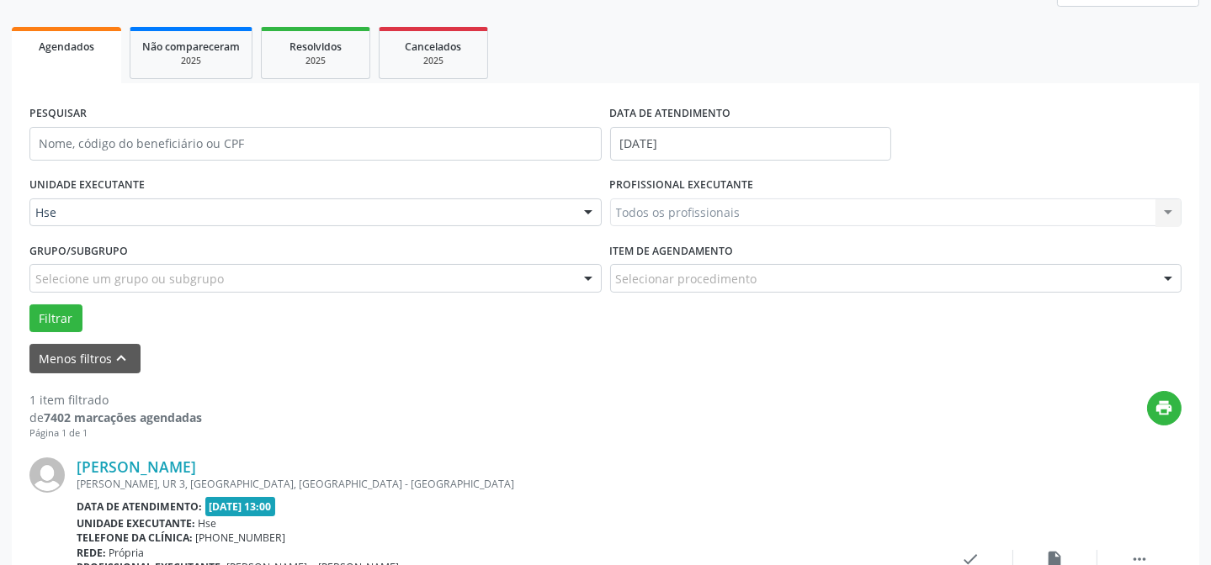
click at [655, 210] on div "Todos os profissionais Todos os profissionais [PERSON_NAME] Interaminense Junio…" at bounding box center [896, 213] width 572 height 29
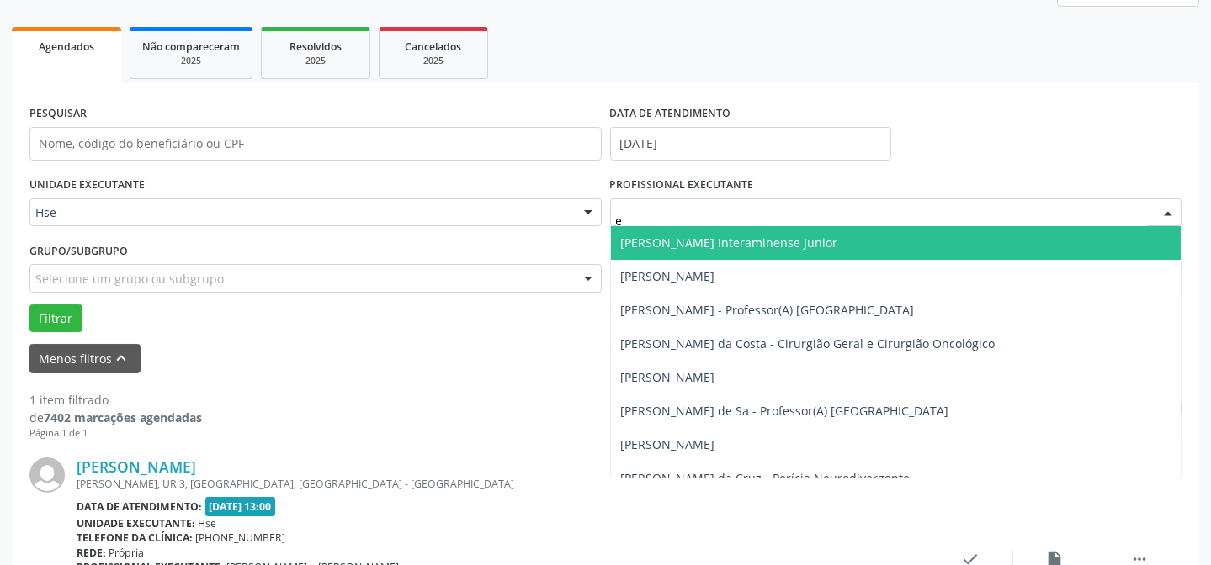
type input "eq"
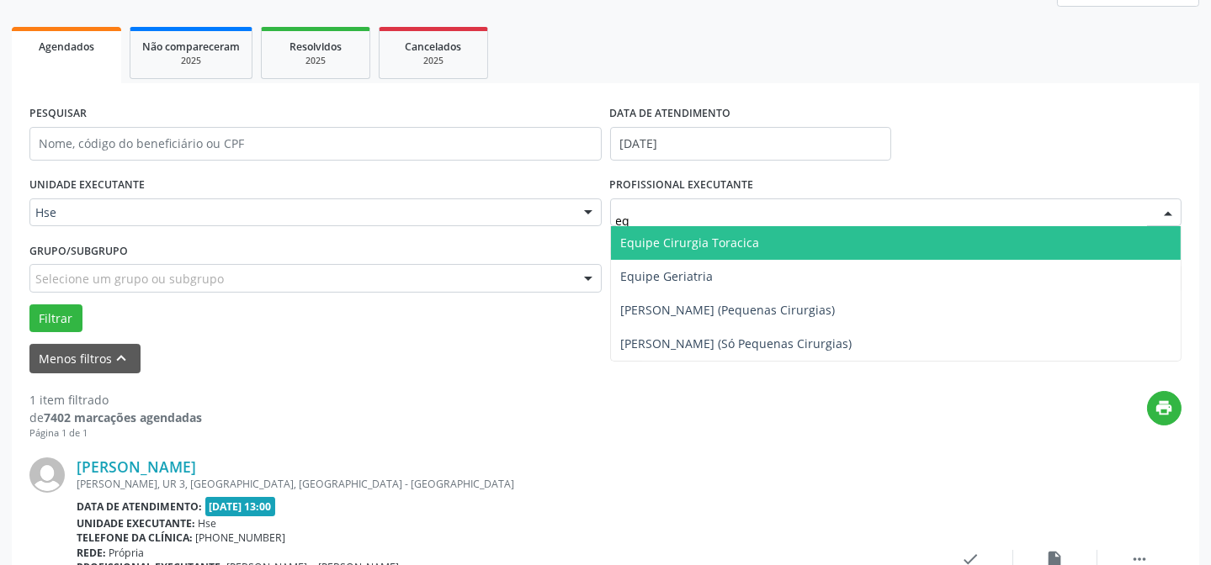
click at [682, 247] on span "Equipe Cirurgia Toracica" at bounding box center [690, 243] width 139 height 16
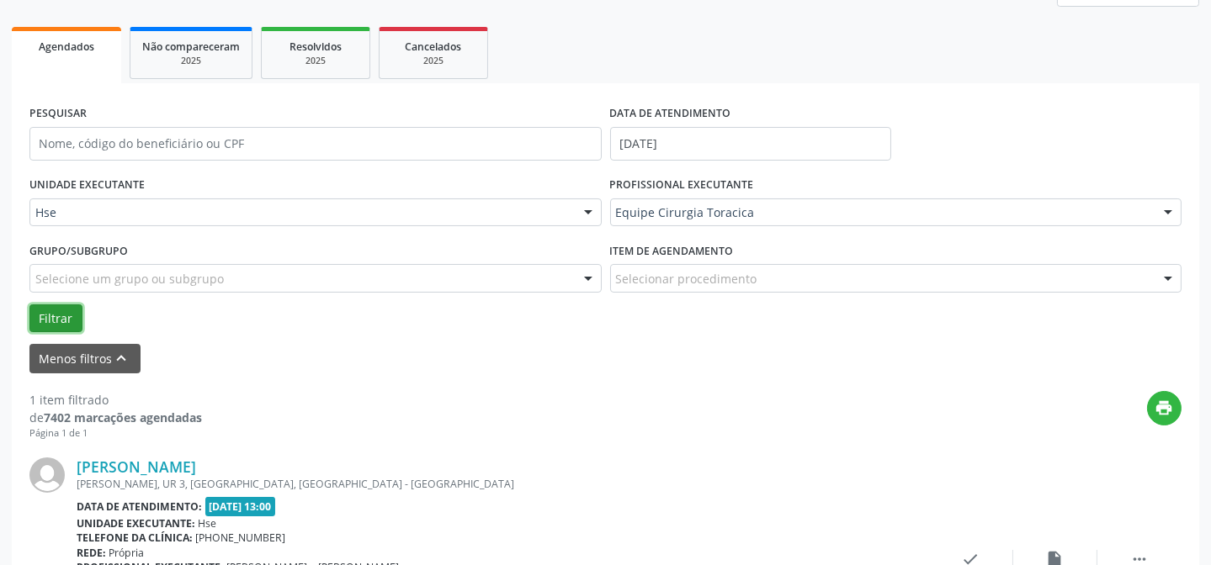
click at [51, 318] on button "Filtrar" at bounding box center [55, 319] width 53 height 29
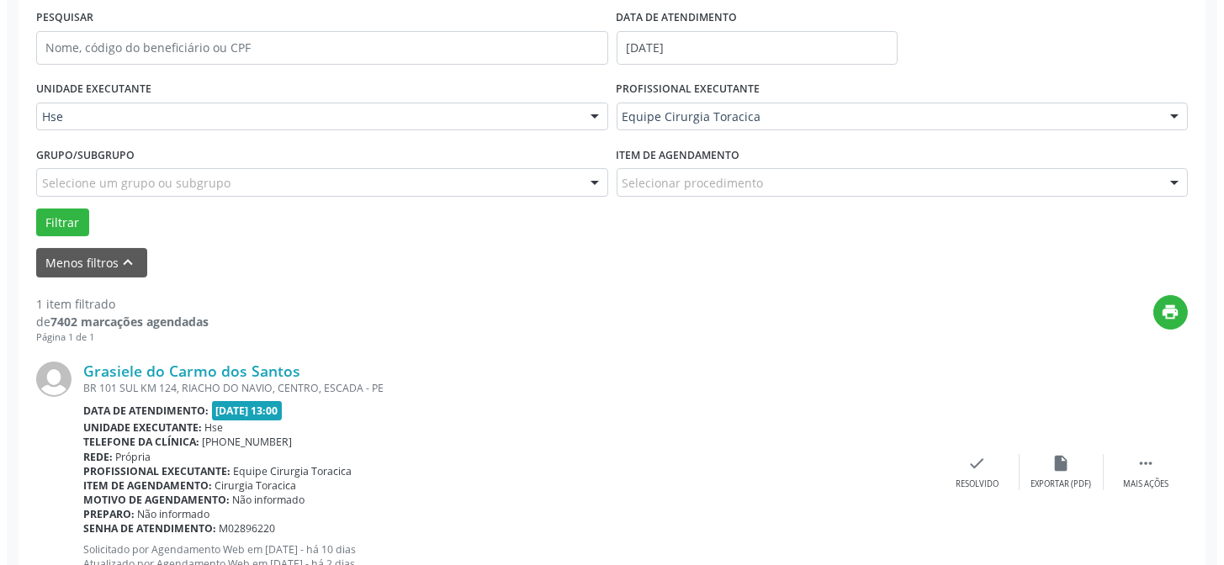
scroll to position [378, 0]
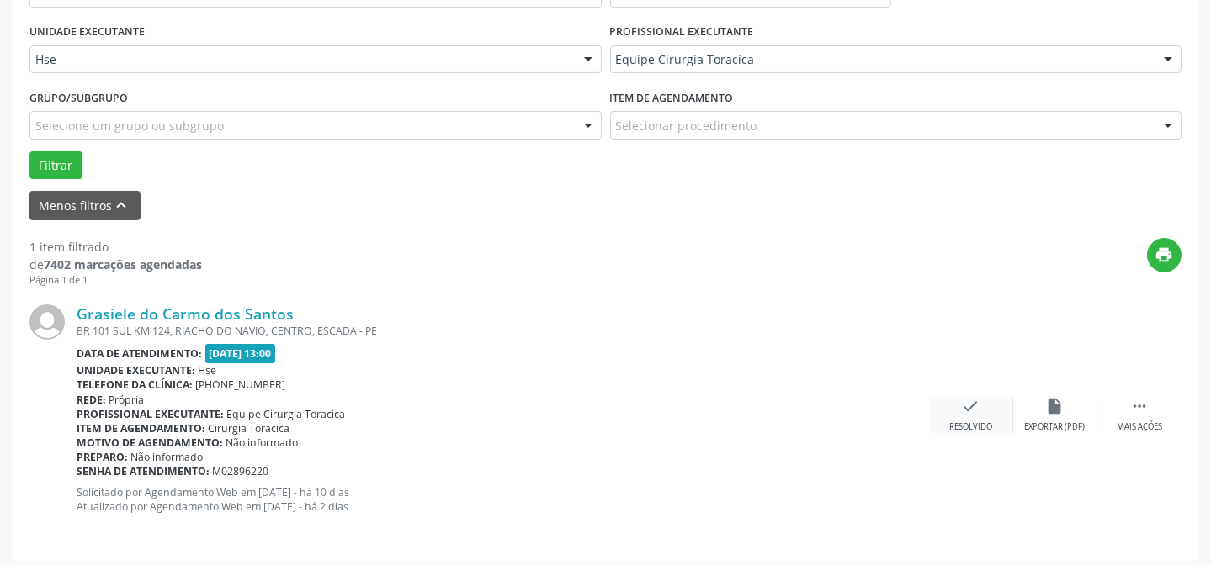
click at [954, 422] on div "Resolvido" at bounding box center [970, 428] width 43 height 12
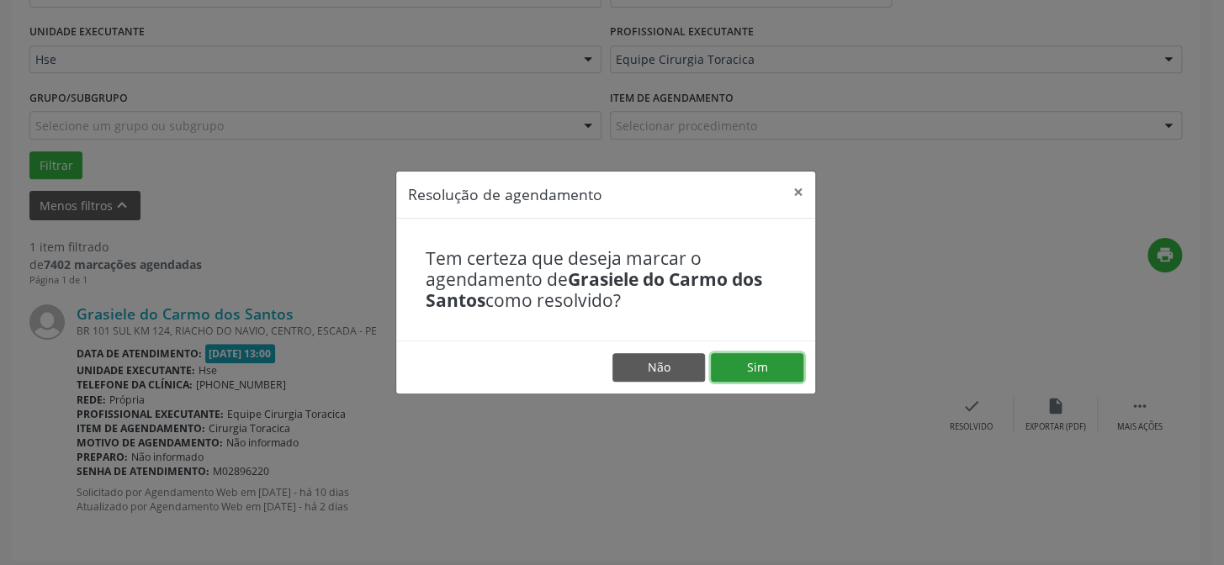
click at [781, 374] on button "Sim" at bounding box center [757, 367] width 93 height 29
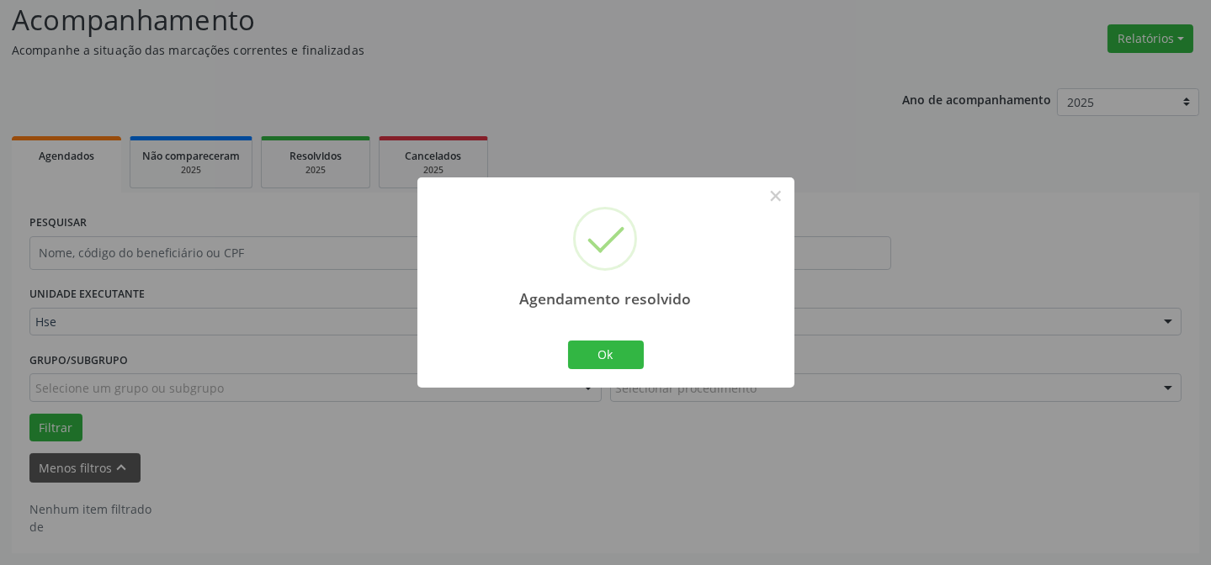
scroll to position [114, 0]
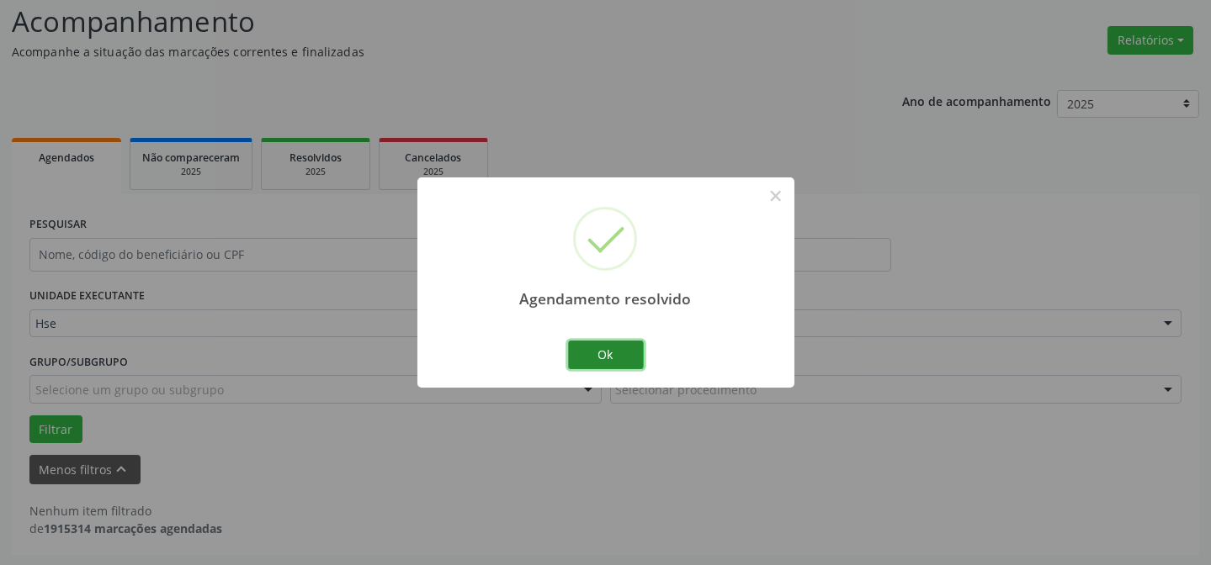
click at [572, 353] on button "Ok" at bounding box center [606, 355] width 76 height 29
